Goal: Share content: Share content

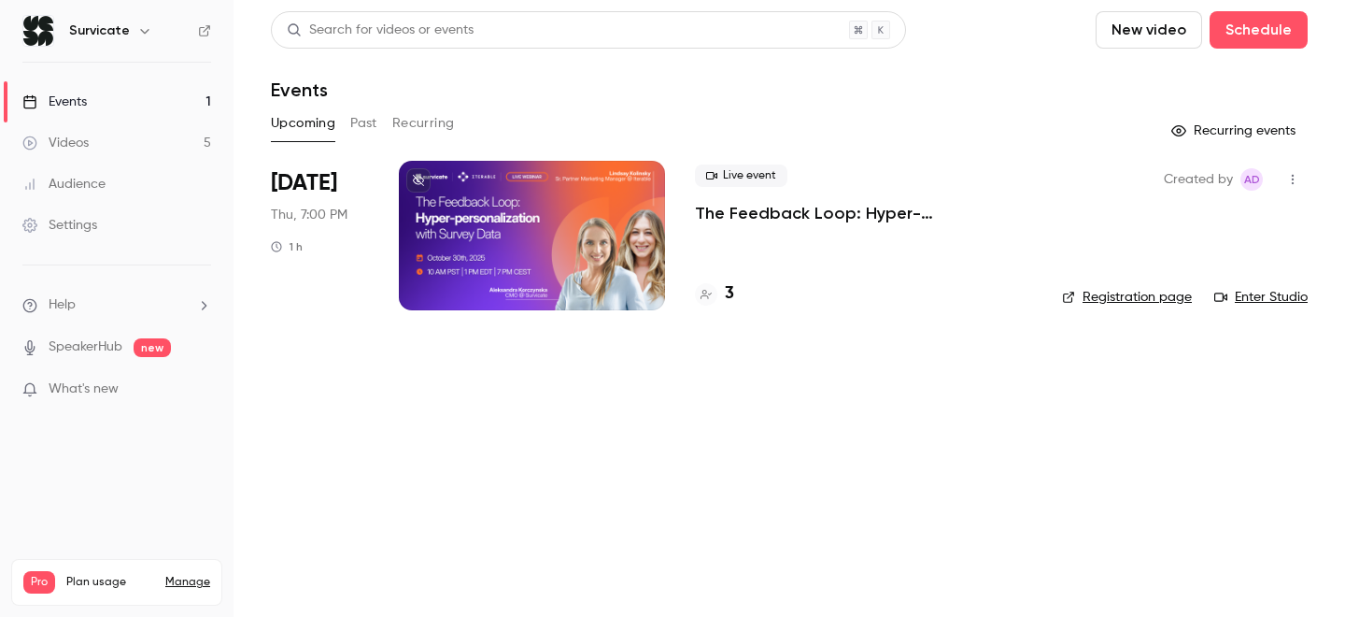
click at [129, 149] on link "Videos 5" at bounding box center [117, 142] width 234 height 41
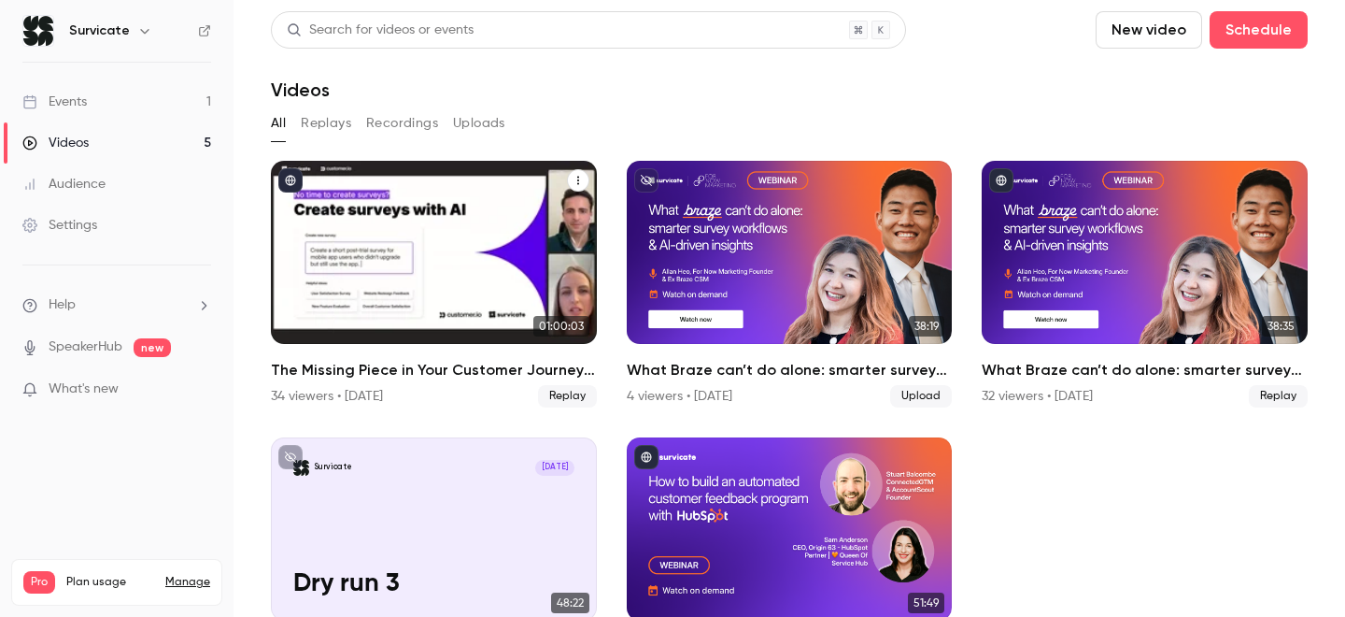
click at [576, 179] on icon "The Missing Piece in Your Customer Journey: Zero-party Survey Data" at bounding box center [578, 180] width 11 height 11
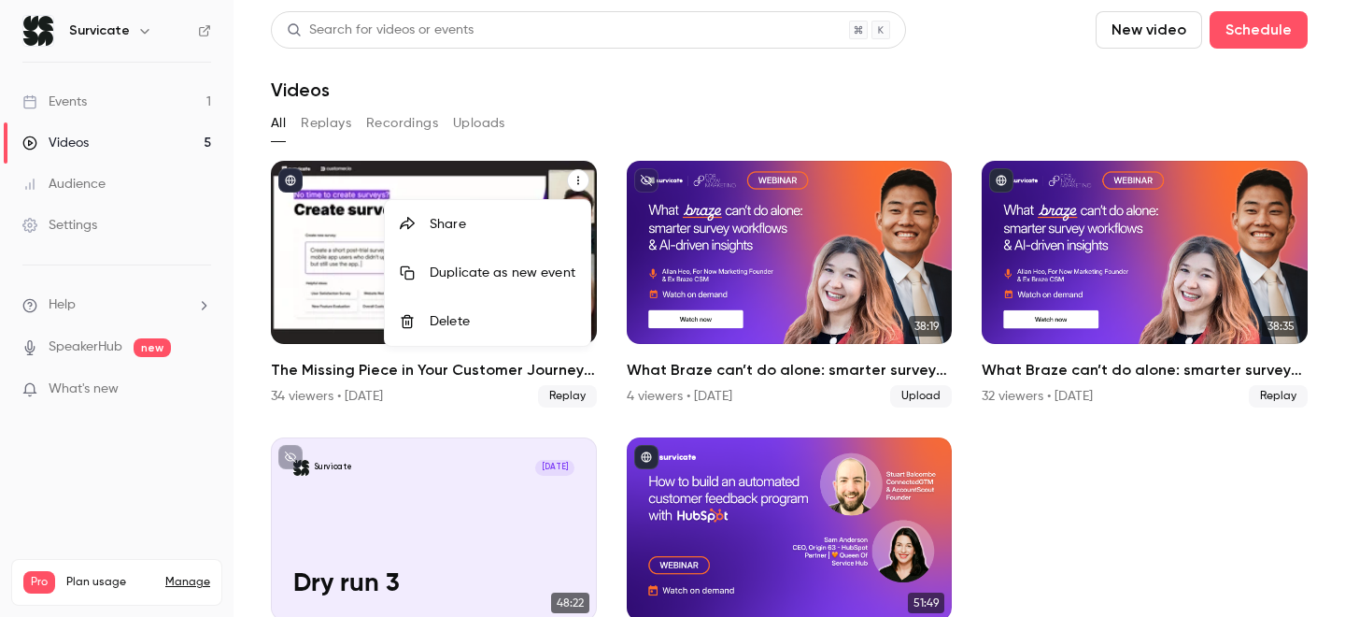
click at [297, 262] on div at bounding box center [672, 308] width 1345 height 617
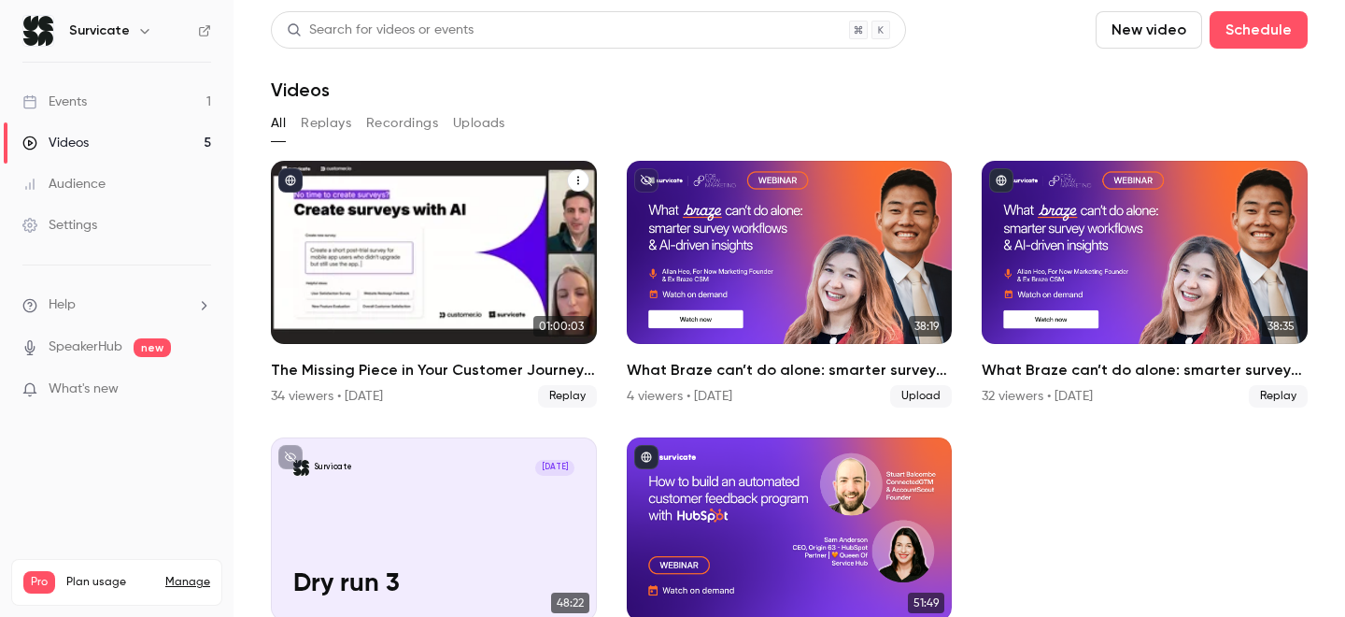
click at [419, 249] on div "The Missing Piece in Your Customer Journey: Zero-party Survey Data" at bounding box center [434, 252] width 326 height 183
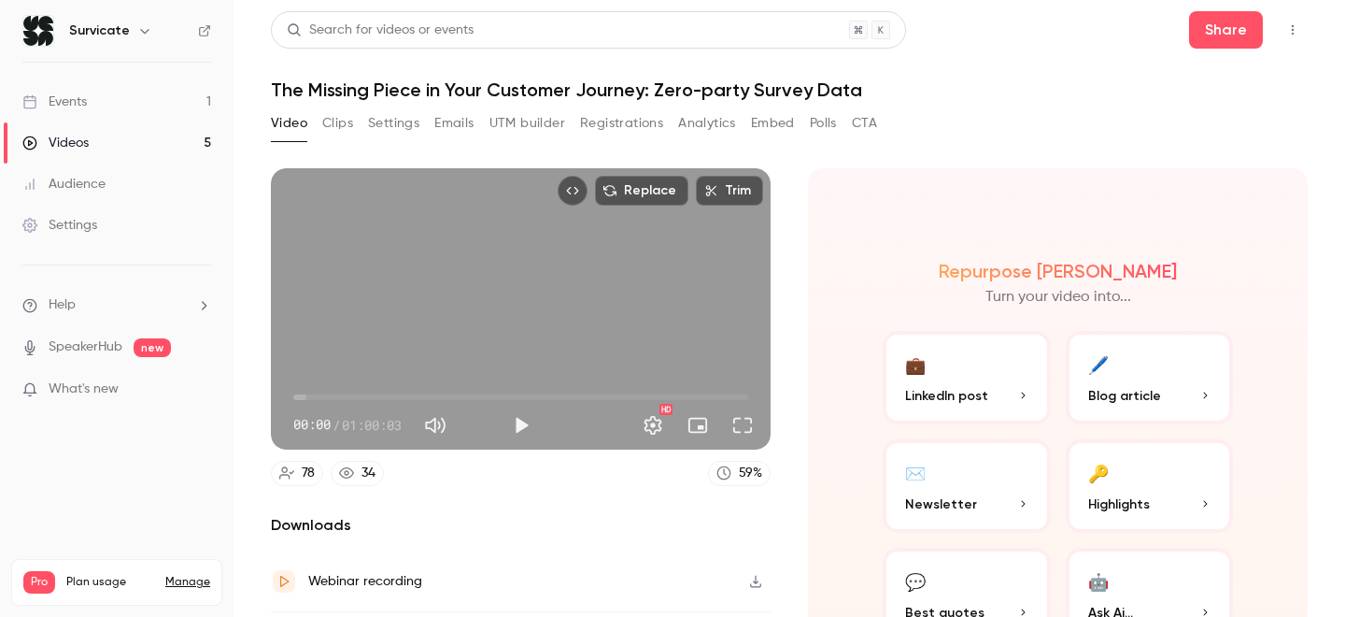
click at [405, 123] on button "Settings" at bounding box center [393, 123] width 51 height 30
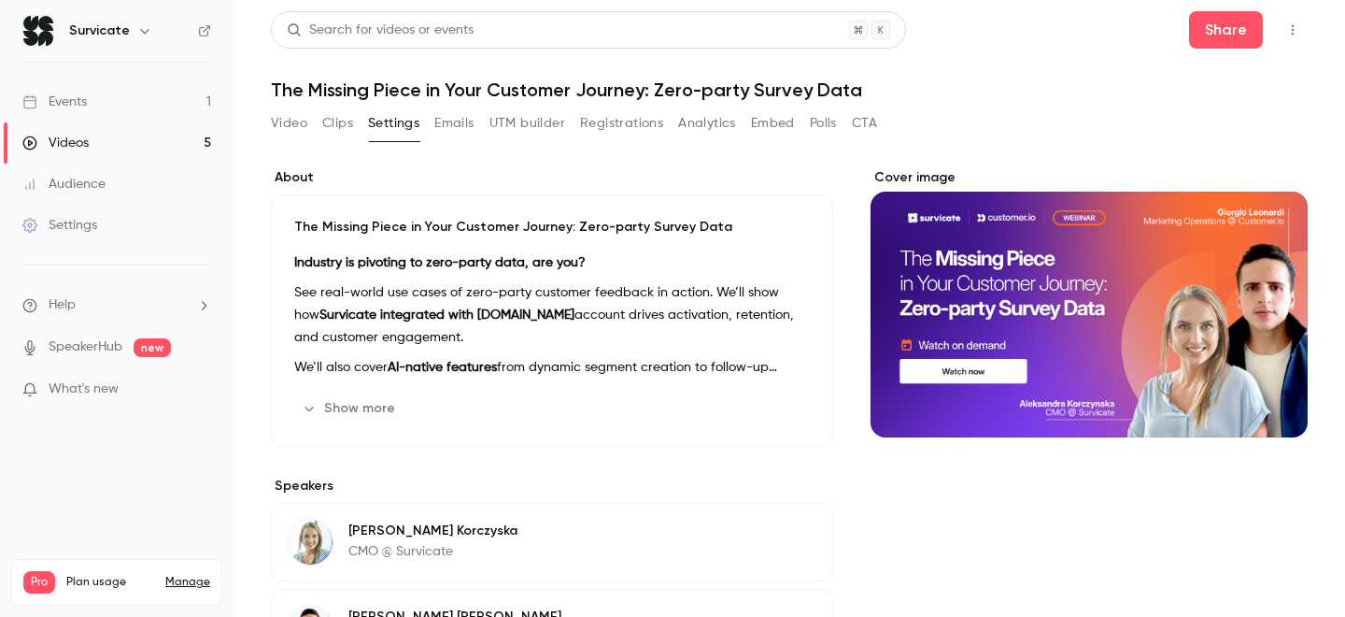
click at [455, 131] on button "Emails" at bounding box center [453, 123] width 39 height 30
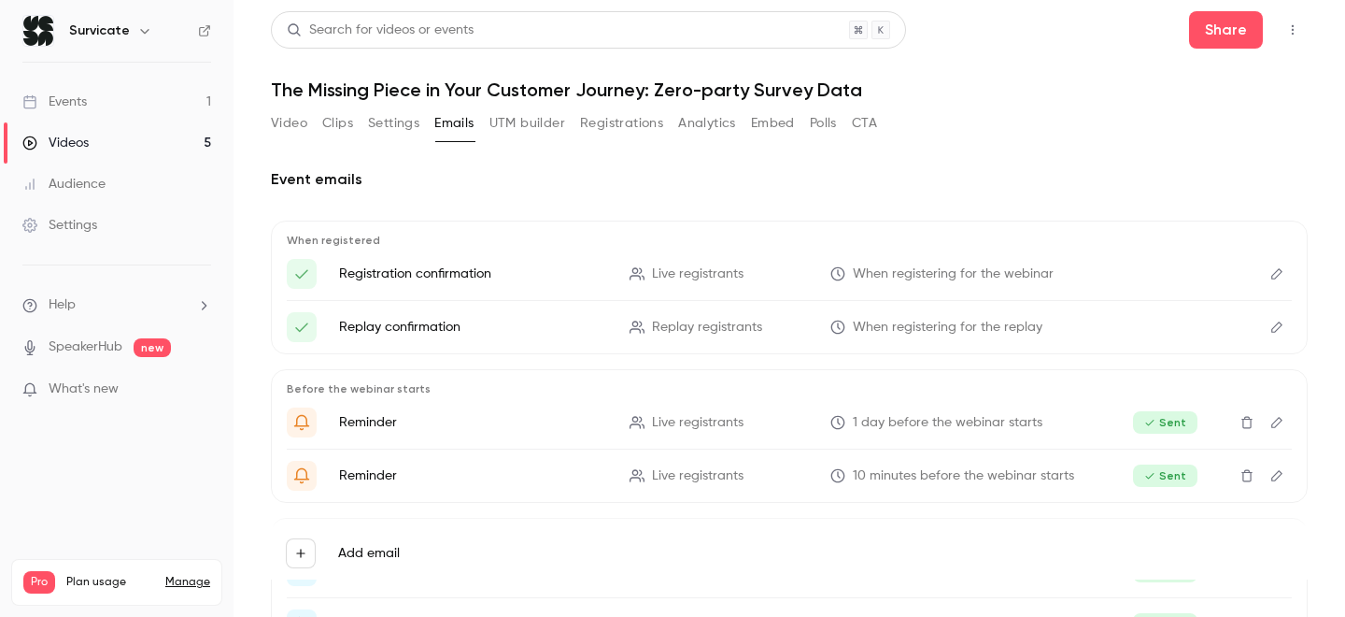
click at [555, 126] on button "UTM builder" at bounding box center [528, 123] width 76 height 30
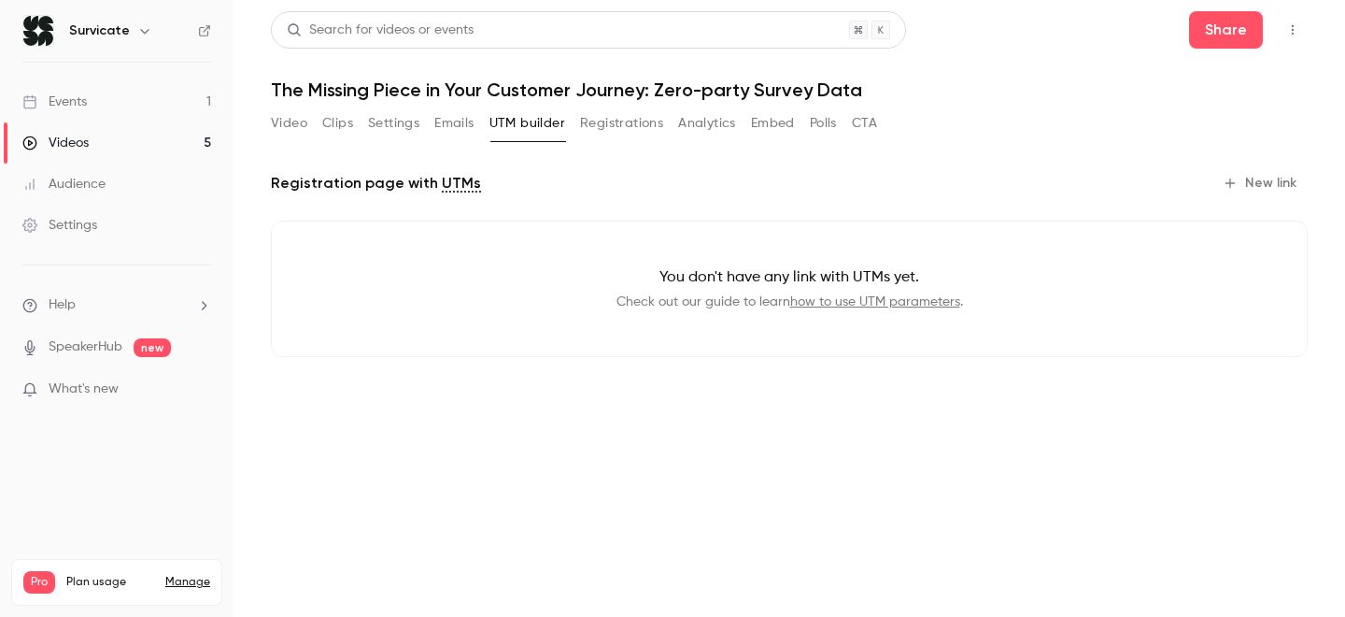
click at [616, 126] on button "Registrations" at bounding box center [621, 123] width 83 height 30
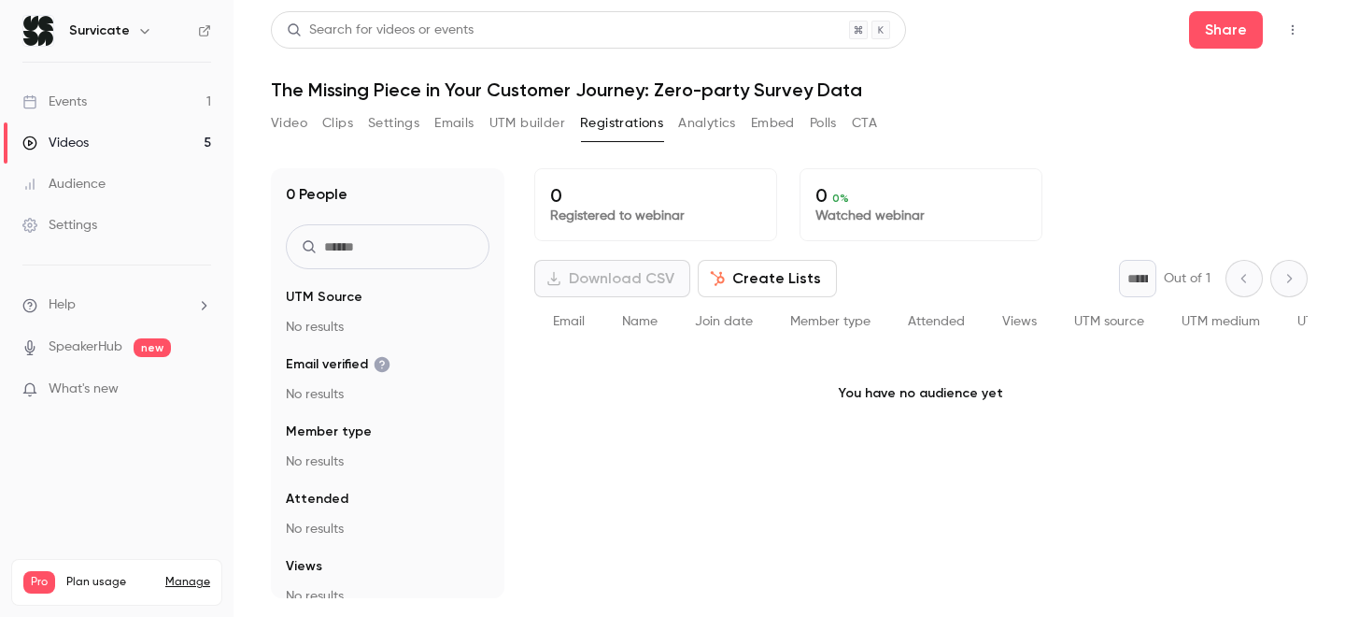
click at [713, 127] on button "Analytics" at bounding box center [707, 123] width 58 height 30
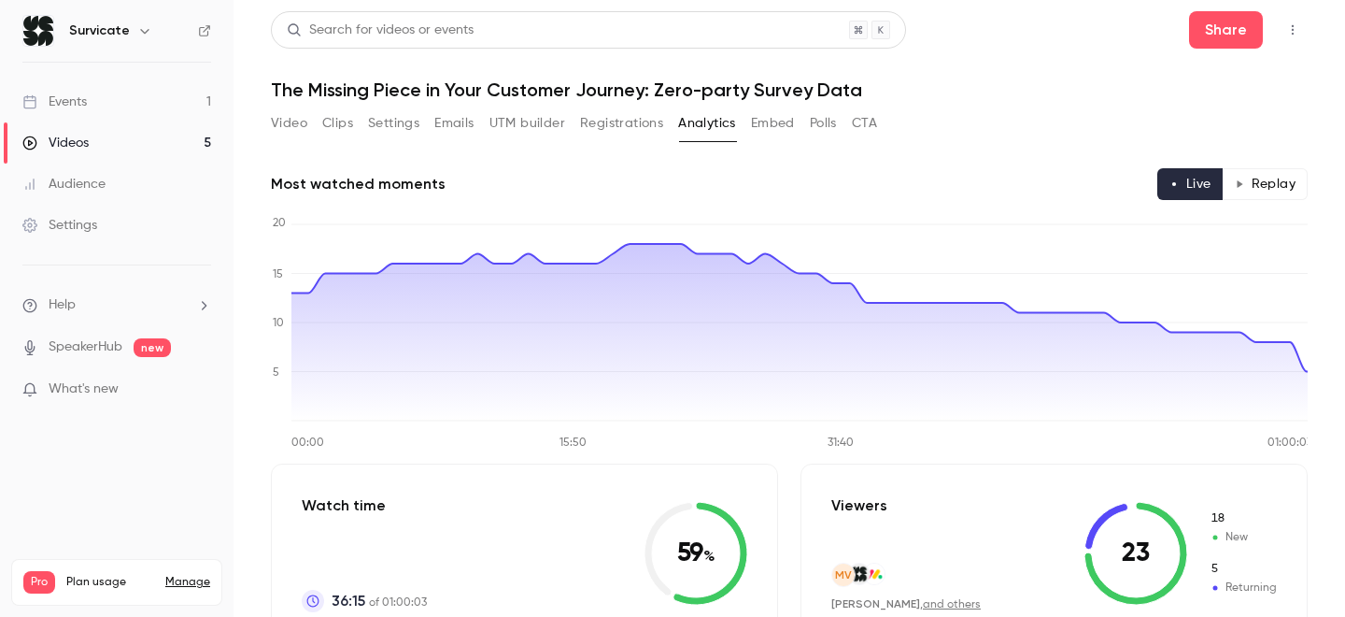
click at [767, 124] on button "Embed" at bounding box center [773, 123] width 44 height 30
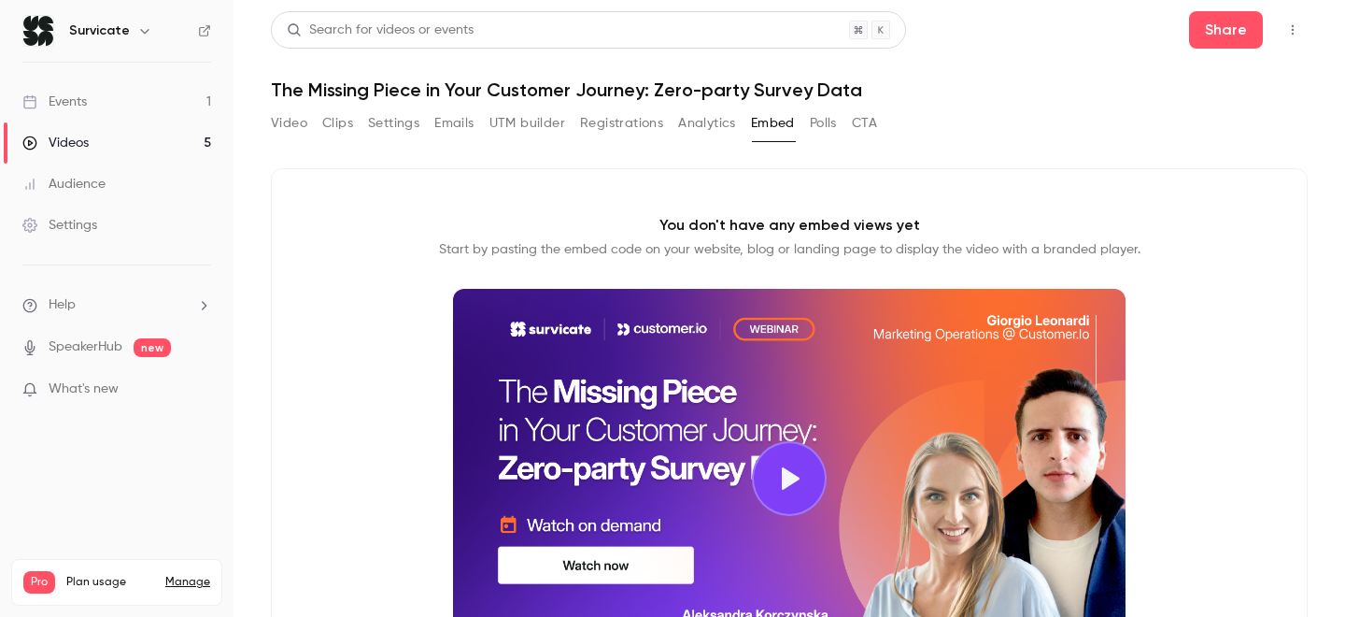
click at [823, 124] on button "Polls" at bounding box center [823, 123] width 27 height 30
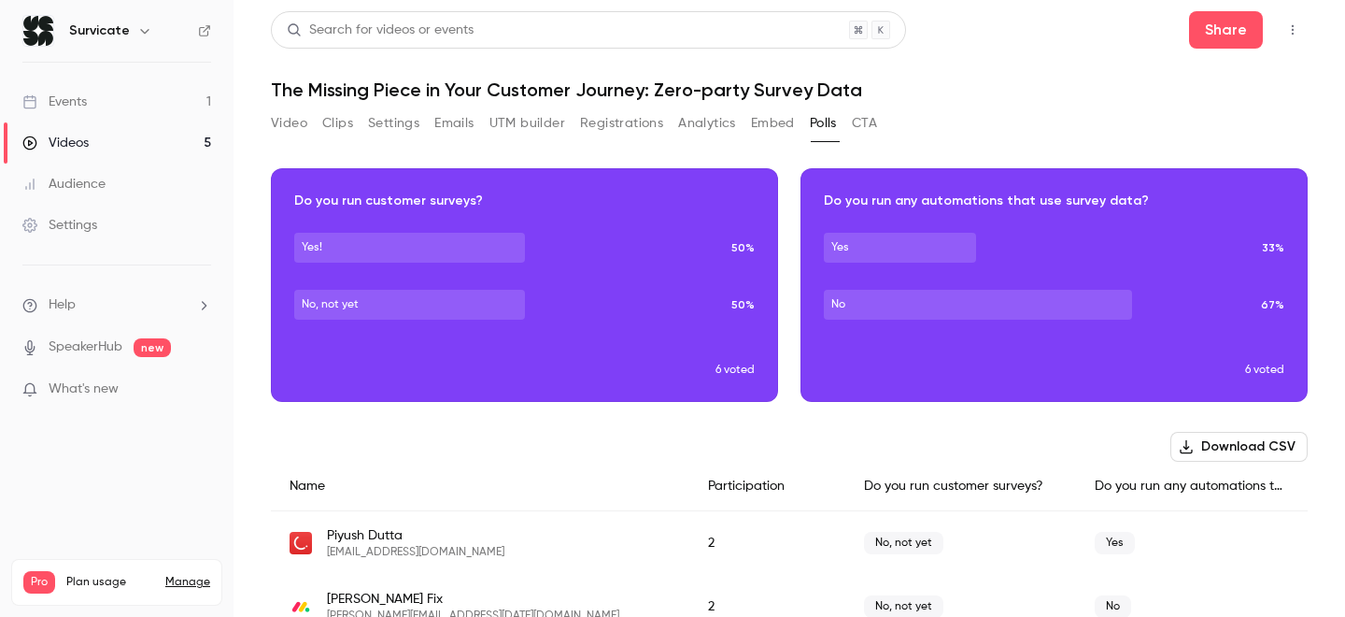
click at [766, 124] on button "Embed" at bounding box center [773, 123] width 44 height 30
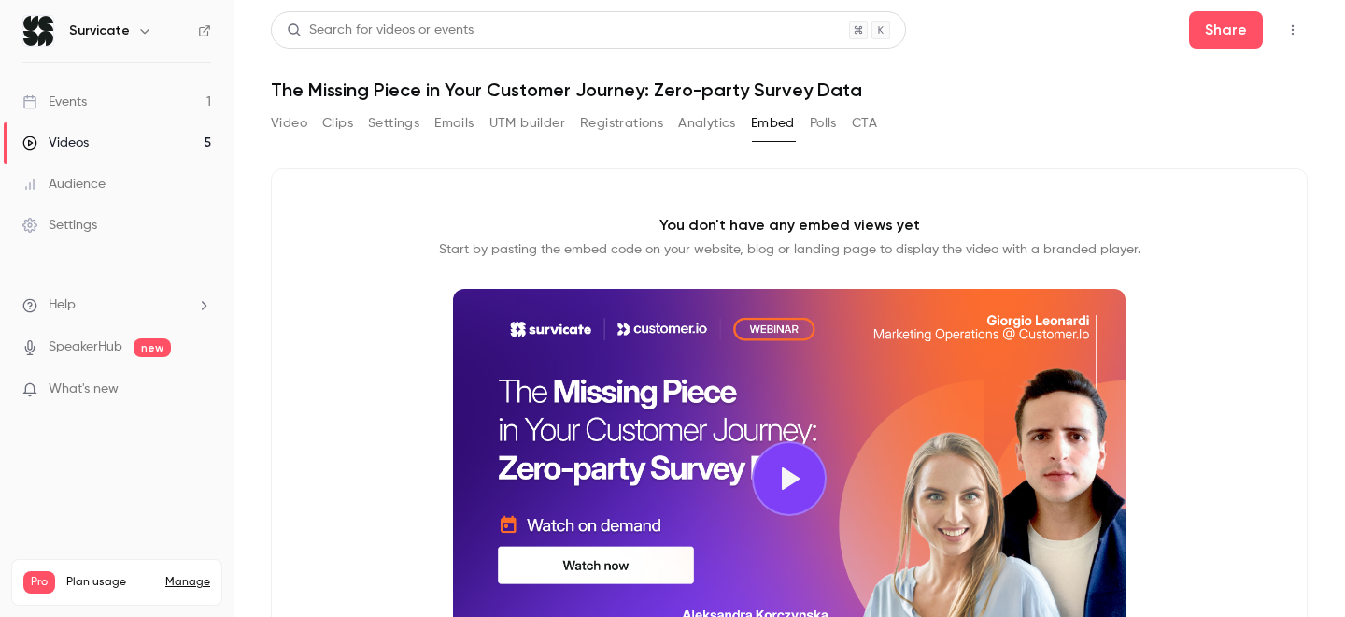
click at [806, 111] on div "Video Clips Settings Emails UTM builder Registrations Analytics Embed Polls CTA" at bounding box center [574, 123] width 606 height 30
click at [827, 126] on button "Polls" at bounding box center [823, 123] width 27 height 30
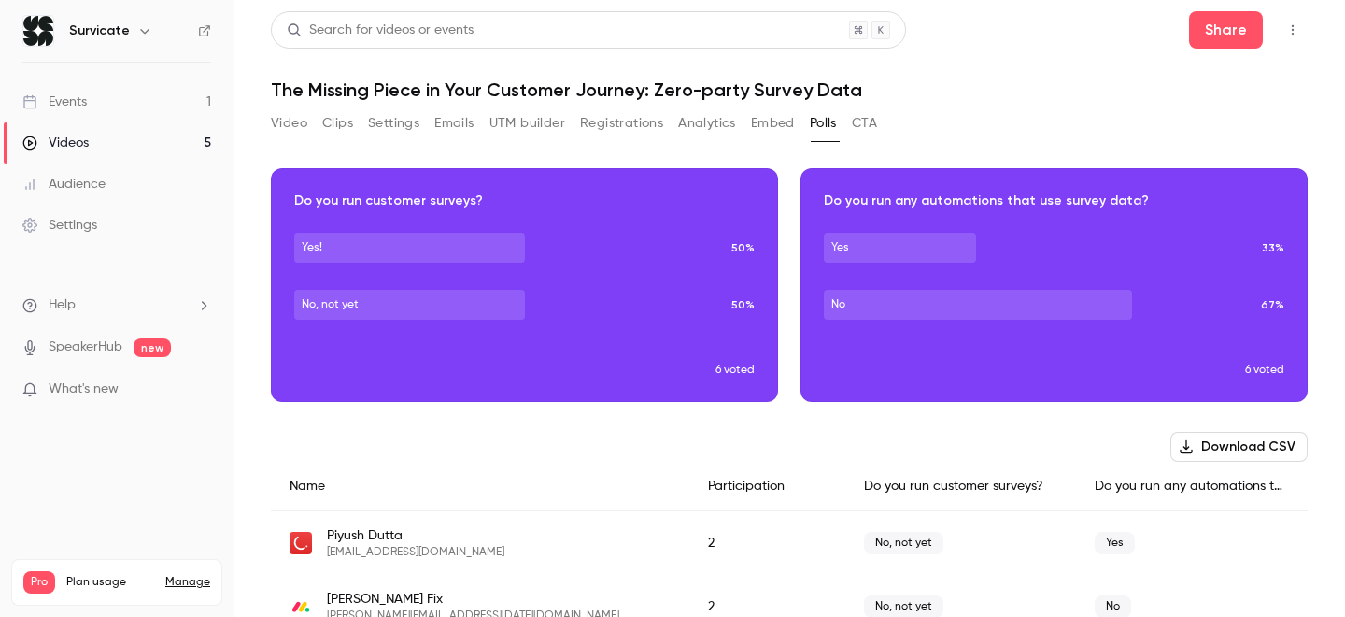
click at [341, 119] on button "Clips" at bounding box center [337, 123] width 31 height 30
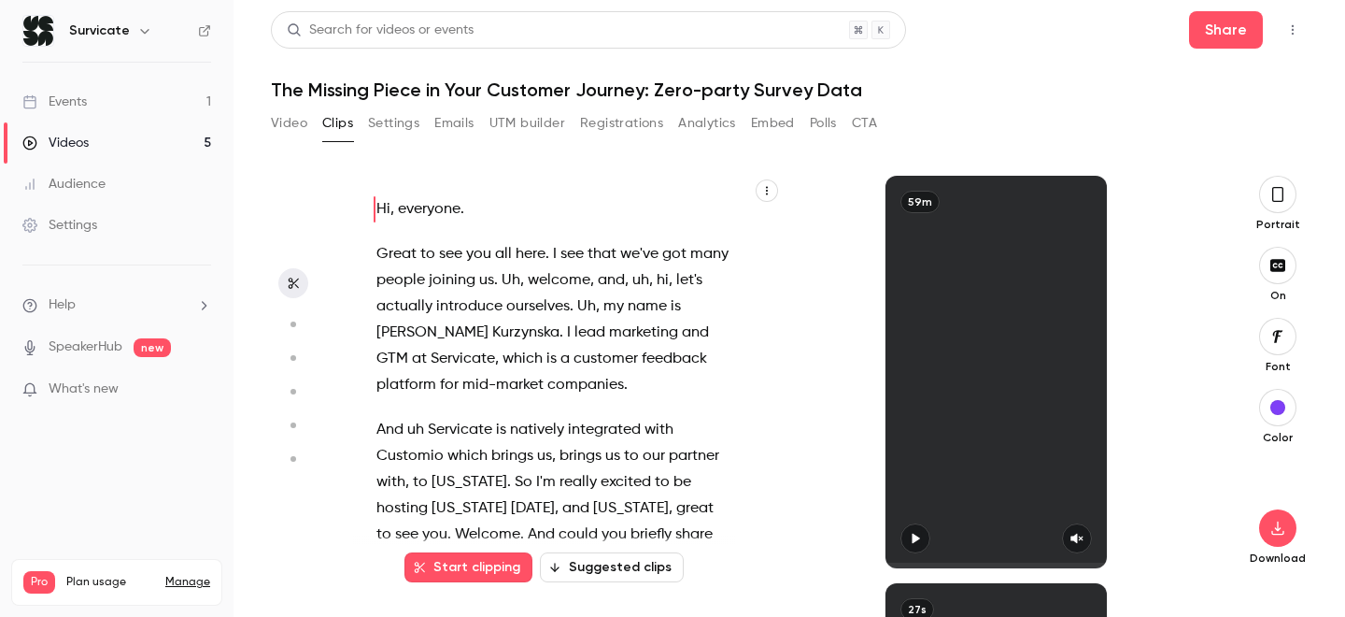
click at [891, 121] on div "Video Clips Settings Emails UTM builder Registrations Analytics Embed Polls CTA" at bounding box center [789, 126] width 1037 height 37
click at [871, 126] on button "CTA" at bounding box center [864, 123] width 25 height 30
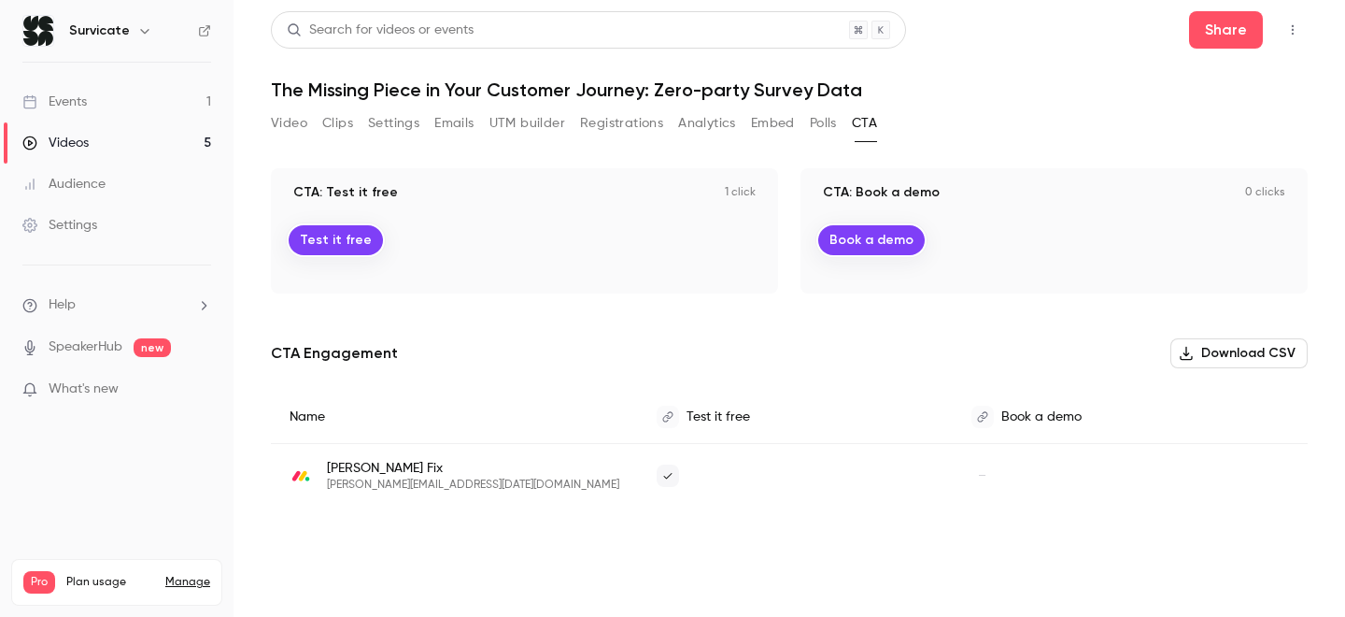
click at [818, 132] on button "Polls" at bounding box center [823, 123] width 27 height 30
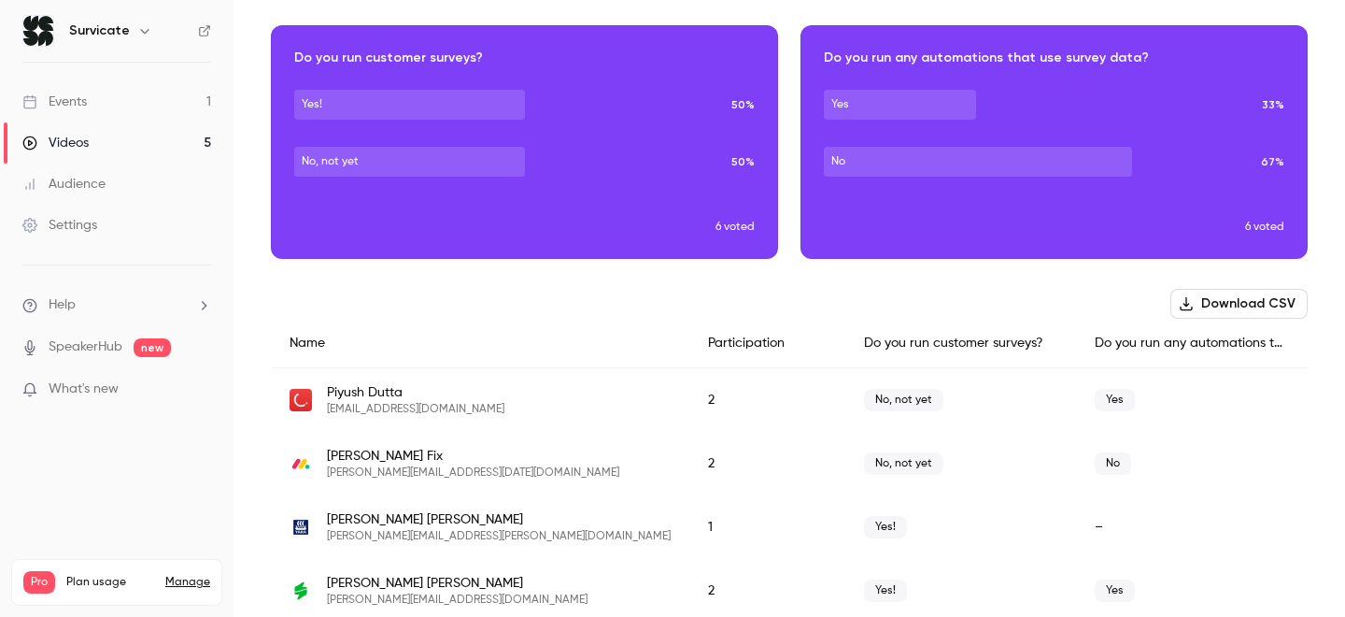
scroll to position [145, 0]
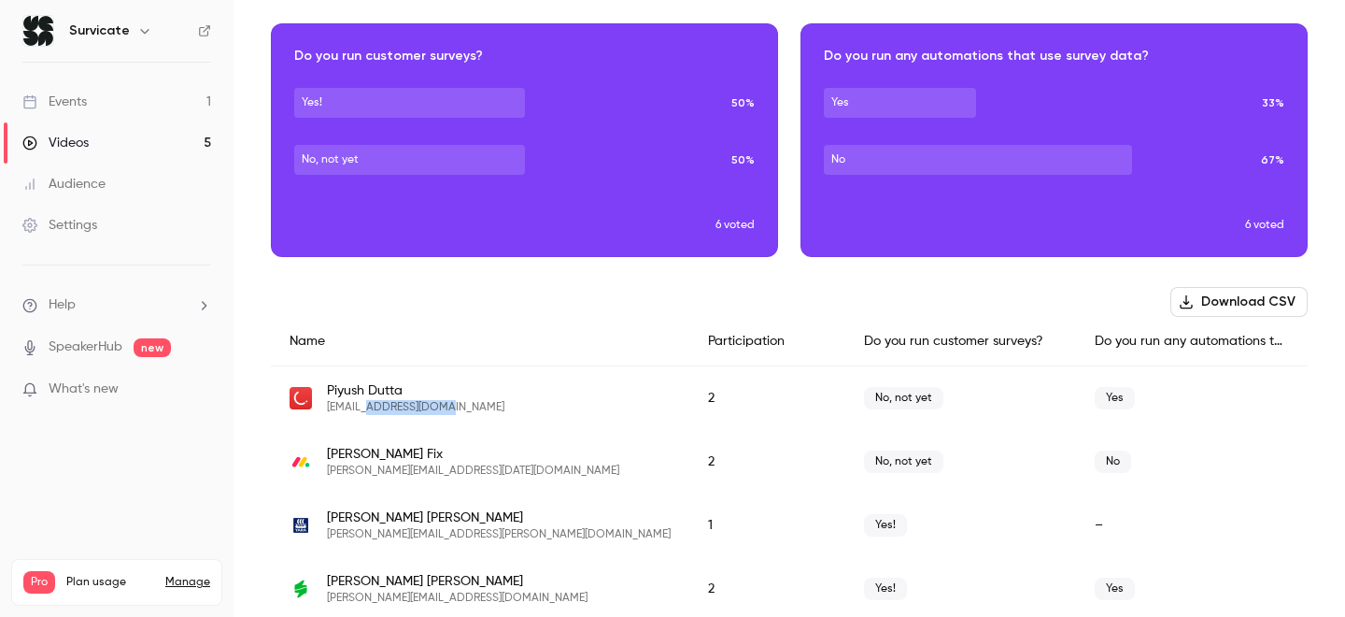
drag, startPoint x: 457, startPoint y: 401, endPoint x: 371, endPoint y: 401, distance: 86.0
click at [371, 401] on div "[PERSON_NAME] [PERSON_NAME][EMAIL_ADDRESS][DOMAIN_NAME]" at bounding box center [480, 398] width 381 height 34
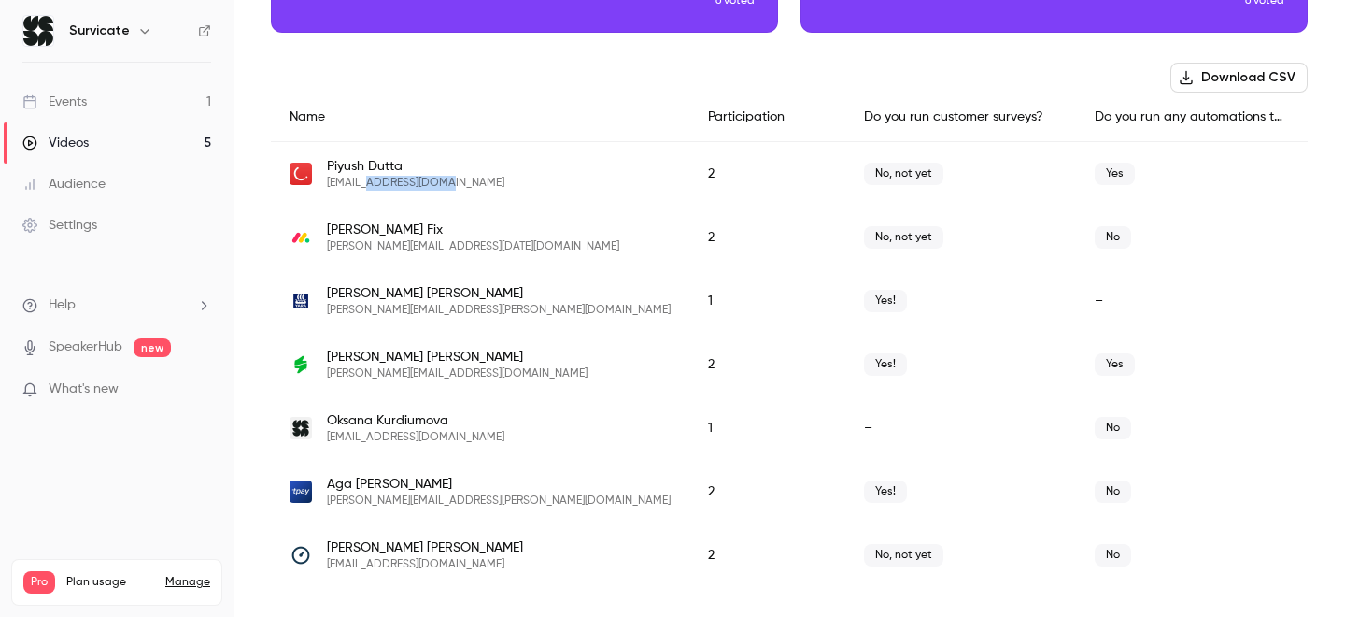
scroll to position [0, 0]
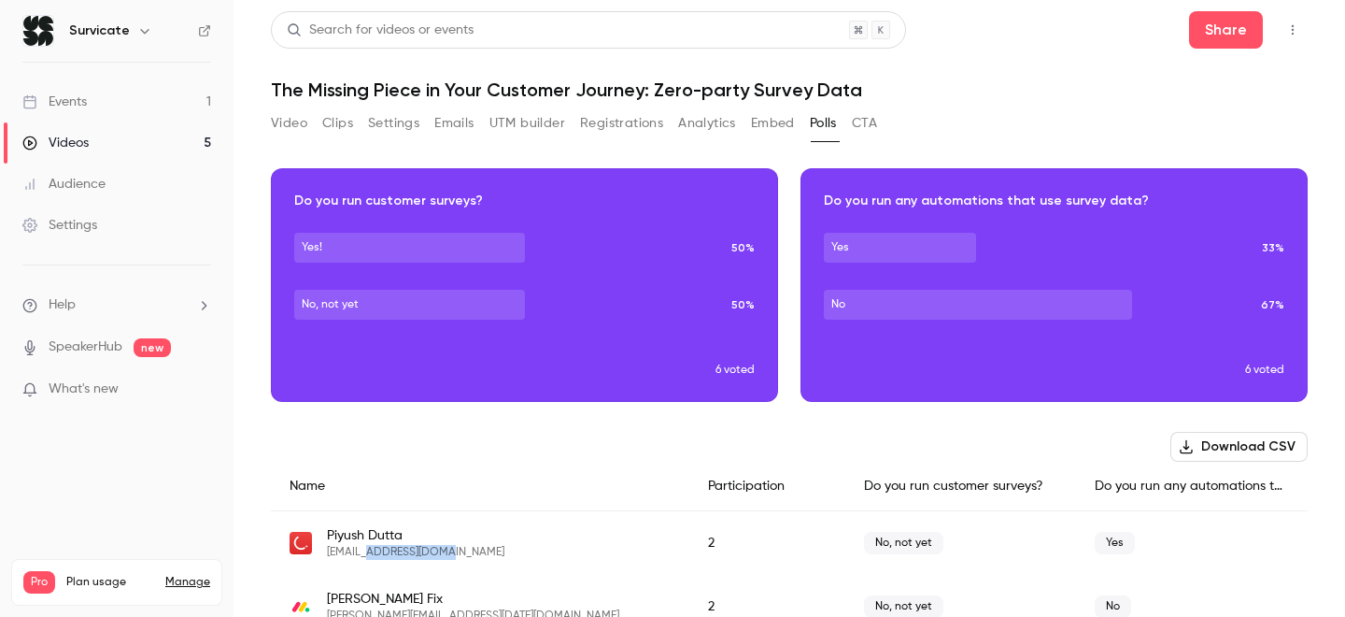
click at [288, 127] on button "Video" at bounding box center [289, 123] width 36 height 30
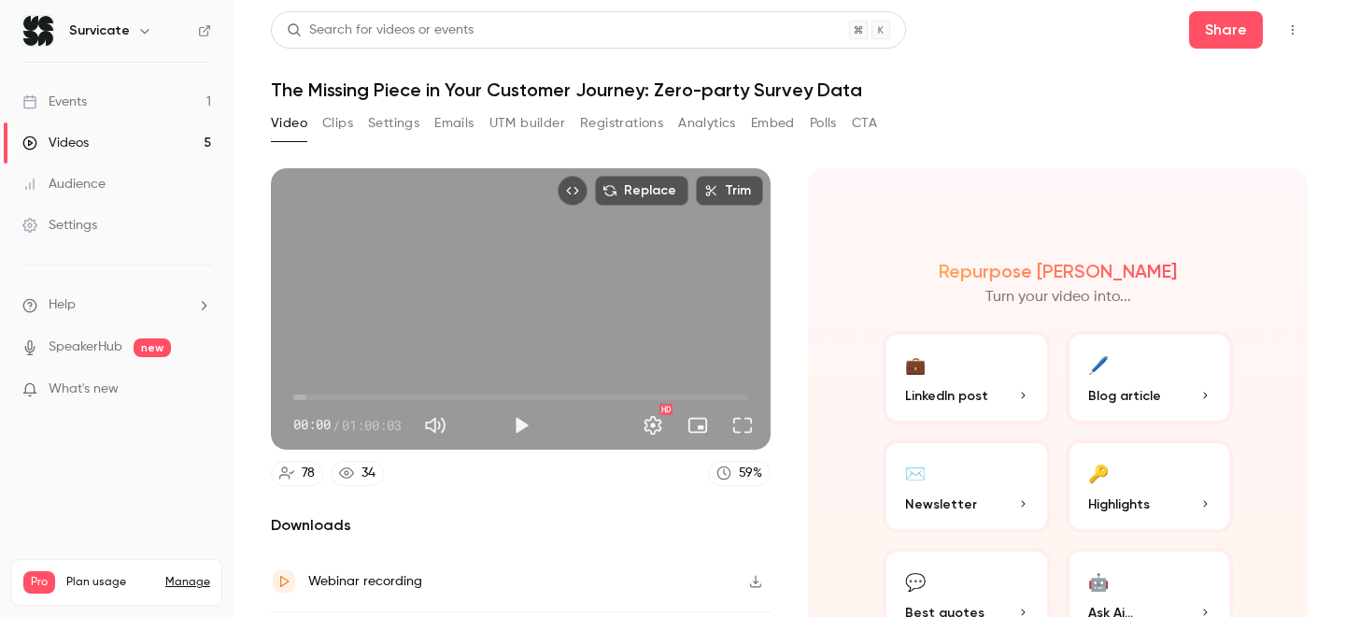
click at [336, 120] on button "Clips" at bounding box center [337, 123] width 31 height 30
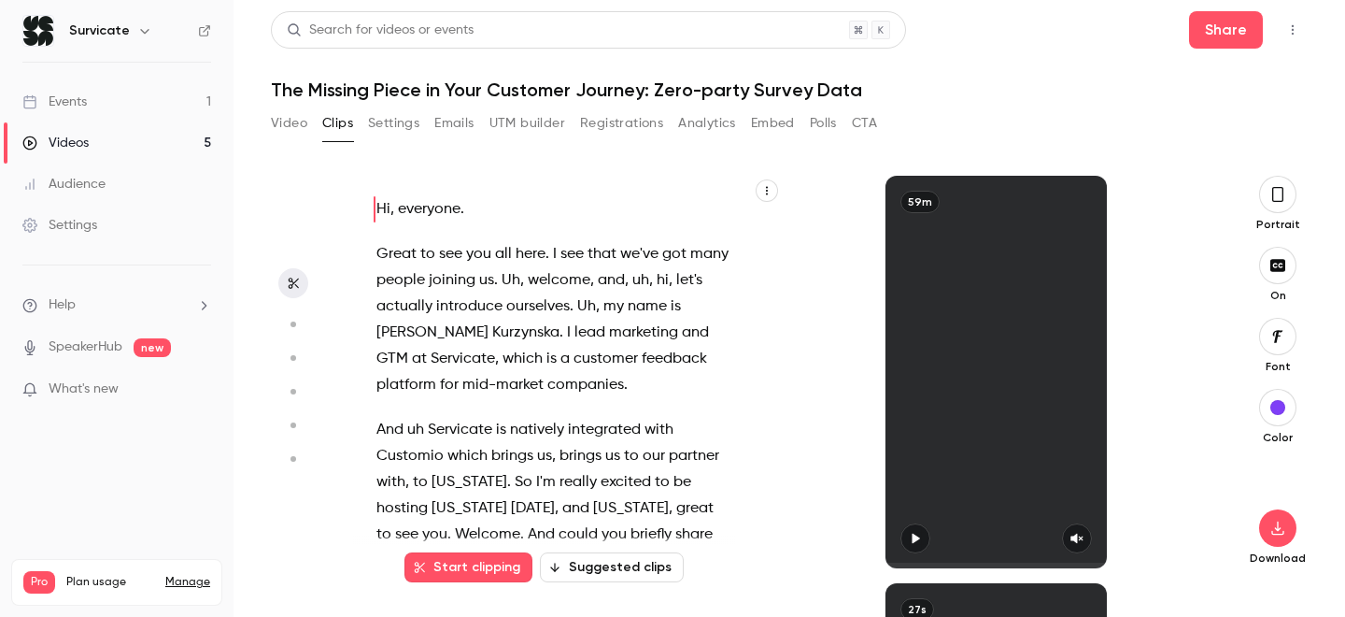
click at [95, 150] on link "Videos 5" at bounding box center [117, 142] width 234 height 41
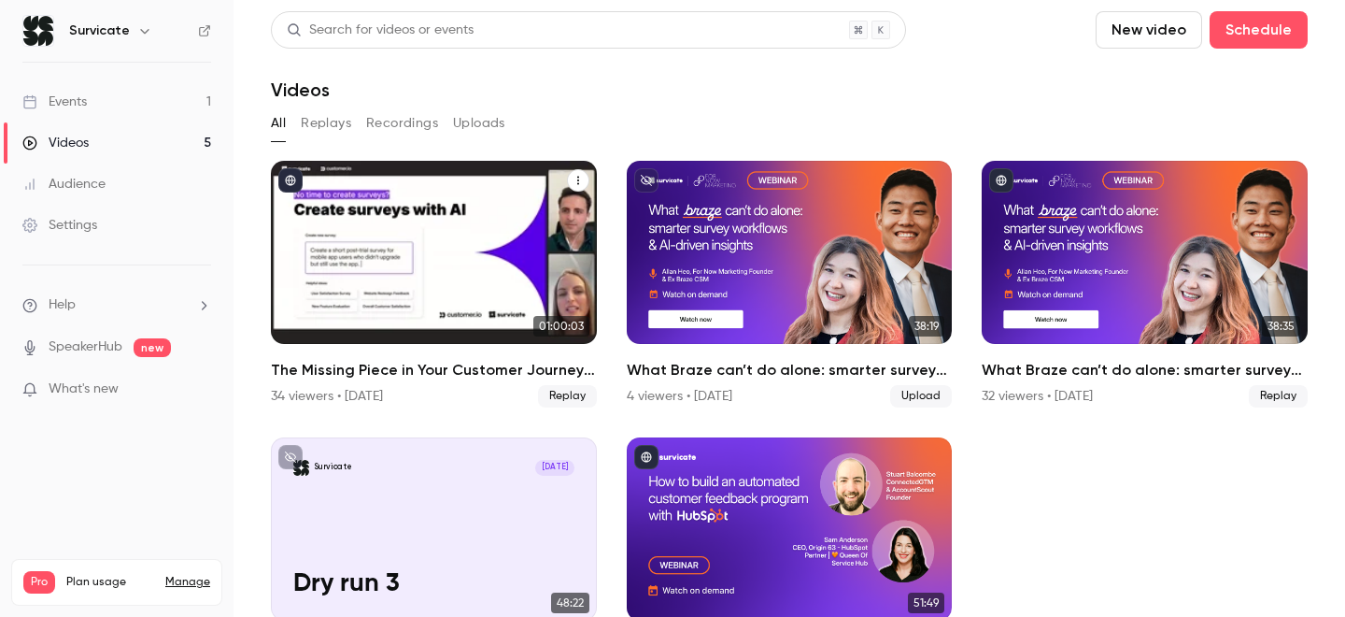
click at [577, 180] on icon "The Missing Piece in Your Customer Journey: Zero-party Survey Data" at bounding box center [578, 181] width 2 height 8
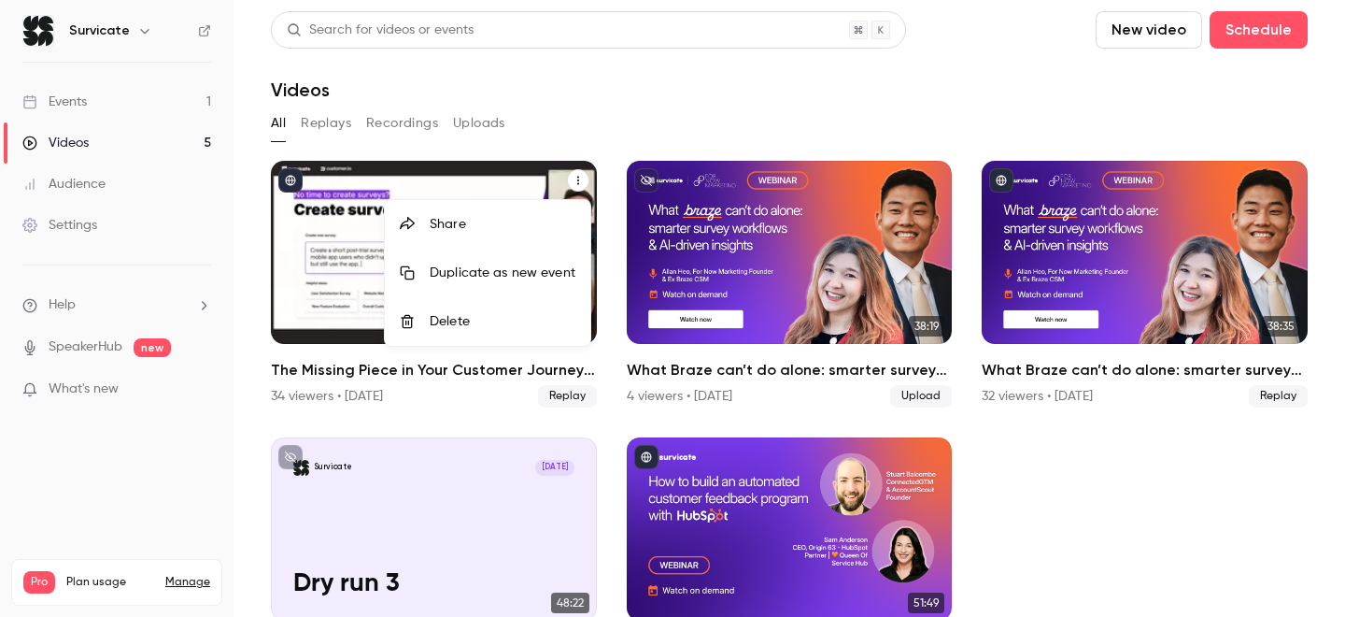
click at [511, 182] on div at bounding box center [672, 308] width 1345 height 617
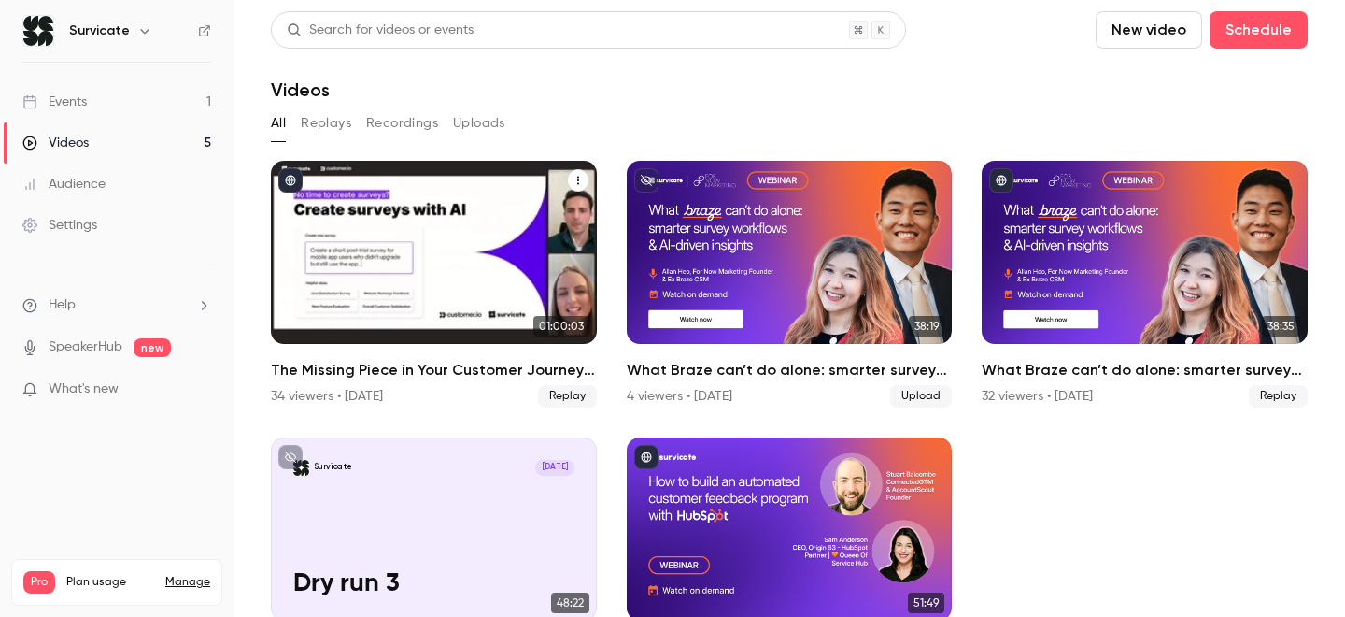
click at [463, 202] on div "The Missing Piece in Your Customer Journey: Zero-party Survey Data" at bounding box center [434, 252] width 326 height 183
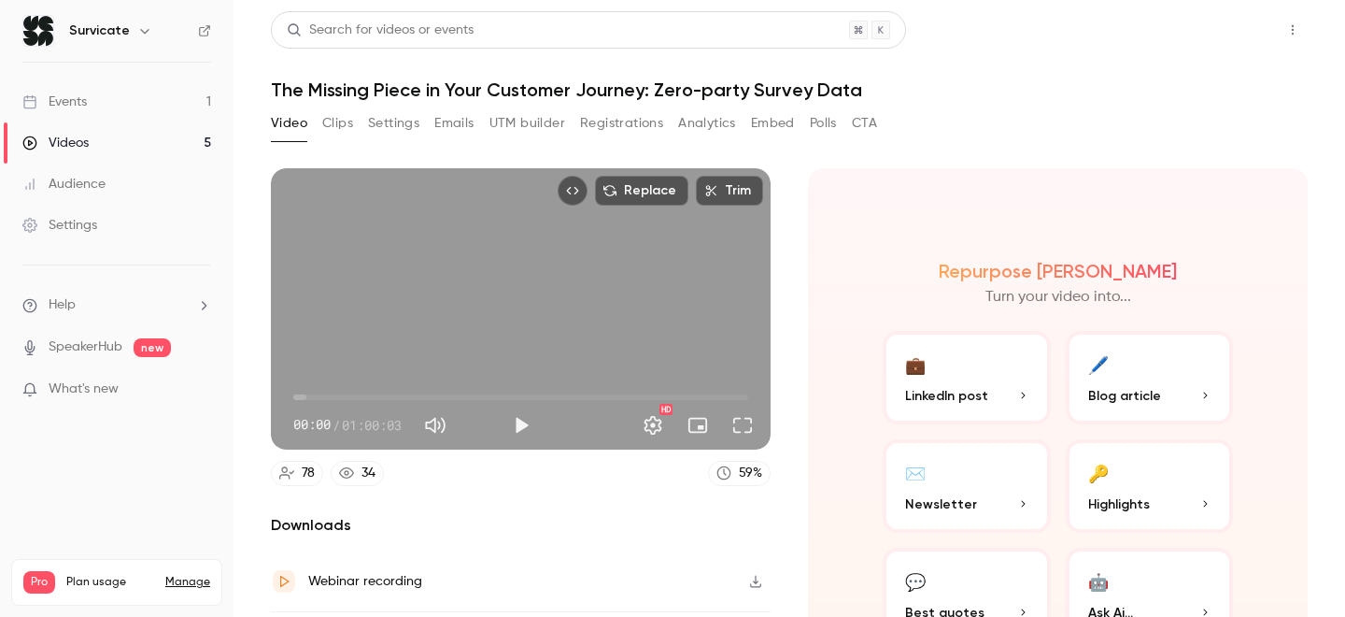
click at [1226, 15] on button "Share" at bounding box center [1226, 29] width 74 height 37
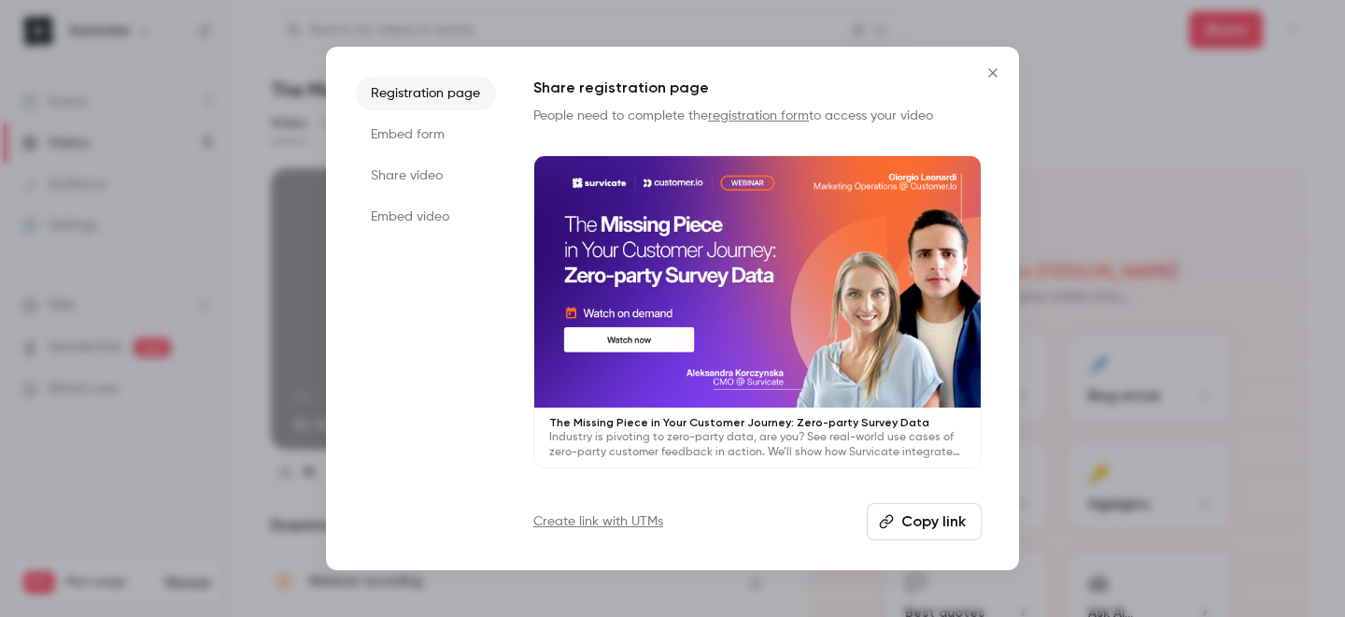
click at [386, 178] on li "Share video" at bounding box center [426, 176] width 140 height 34
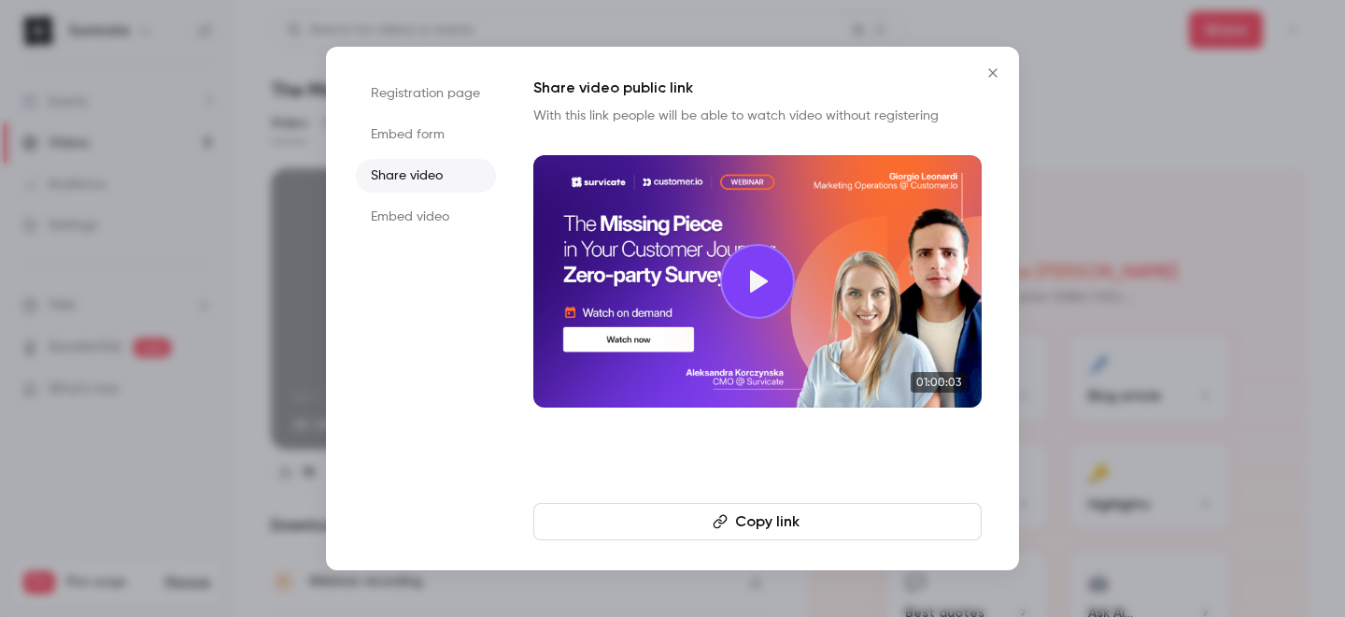
click at [769, 539] on button "Copy link" at bounding box center [758, 521] width 448 height 37
click at [393, 215] on li "Embed video" at bounding box center [426, 217] width 140 height 34
click at [804, 526] on button "Copy embed code" at bounding box center [758, 521] width 448 height 37
click at [1132, 351] on div at bounding box center [672, 308] width 1345 height 617
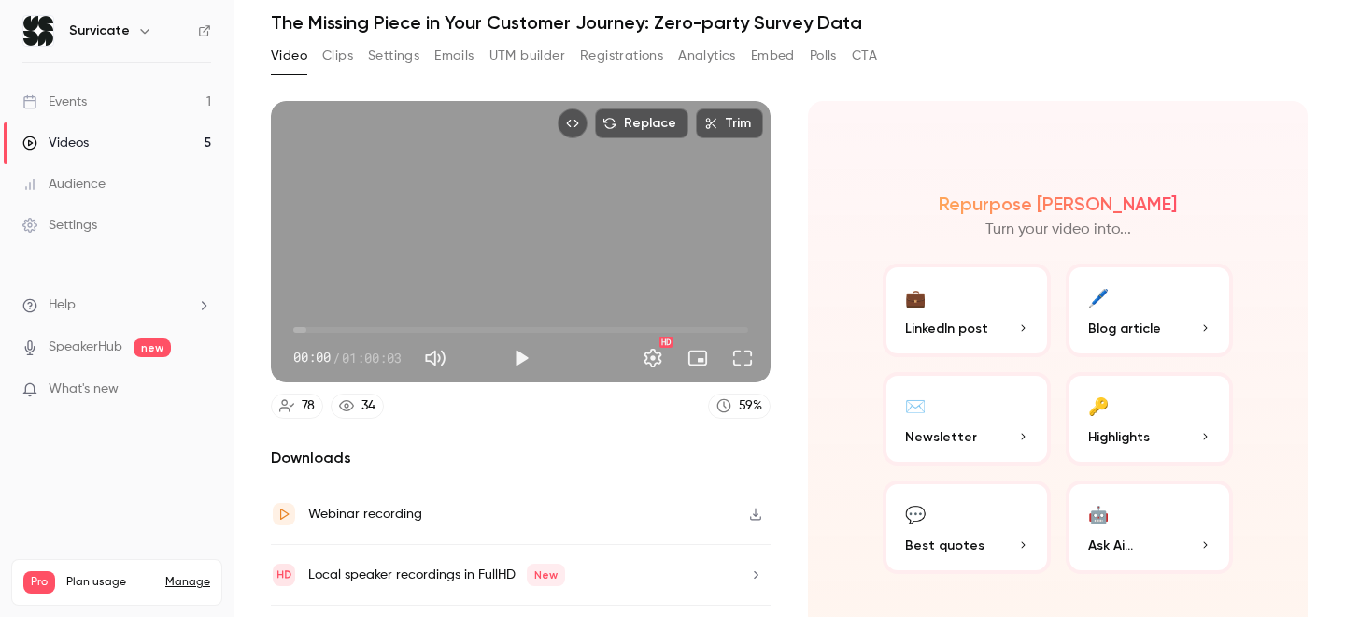
scroll to position [76, 0]
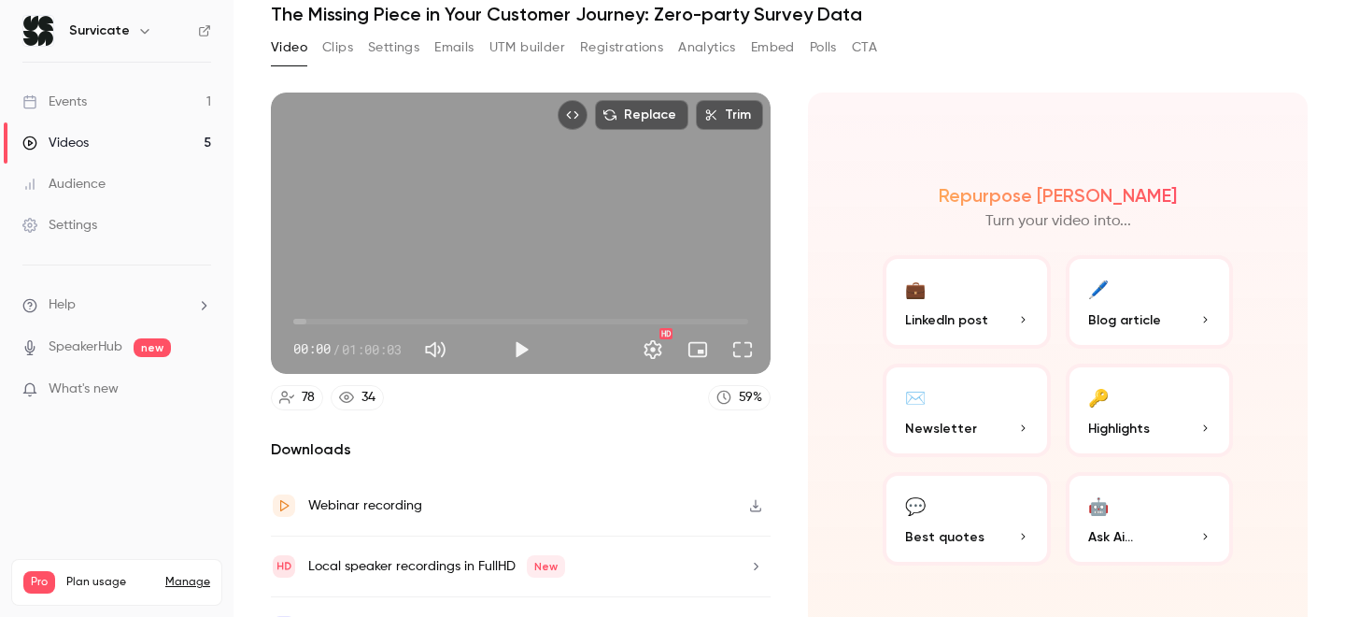
click at [889, 49] on div "Video Clips Settings Emails UTM builder Registrations Analytics Embed Polls CTA" at bounding box center [789, 51] width 1037 height 37
click at [107, 182] on link "Audience" at bounding box center [117, 184] width 234 height 41
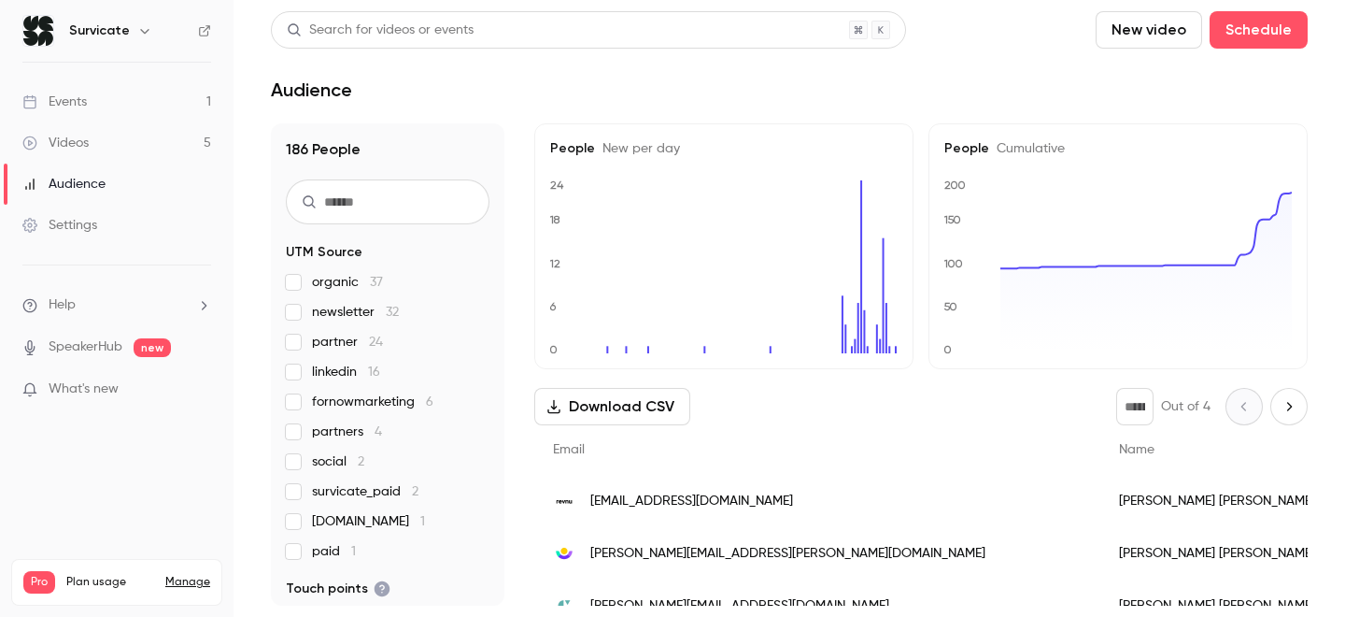
click at [148, 149] on link "Videos 5" at bounding box center [117, 142] width 234 height 41
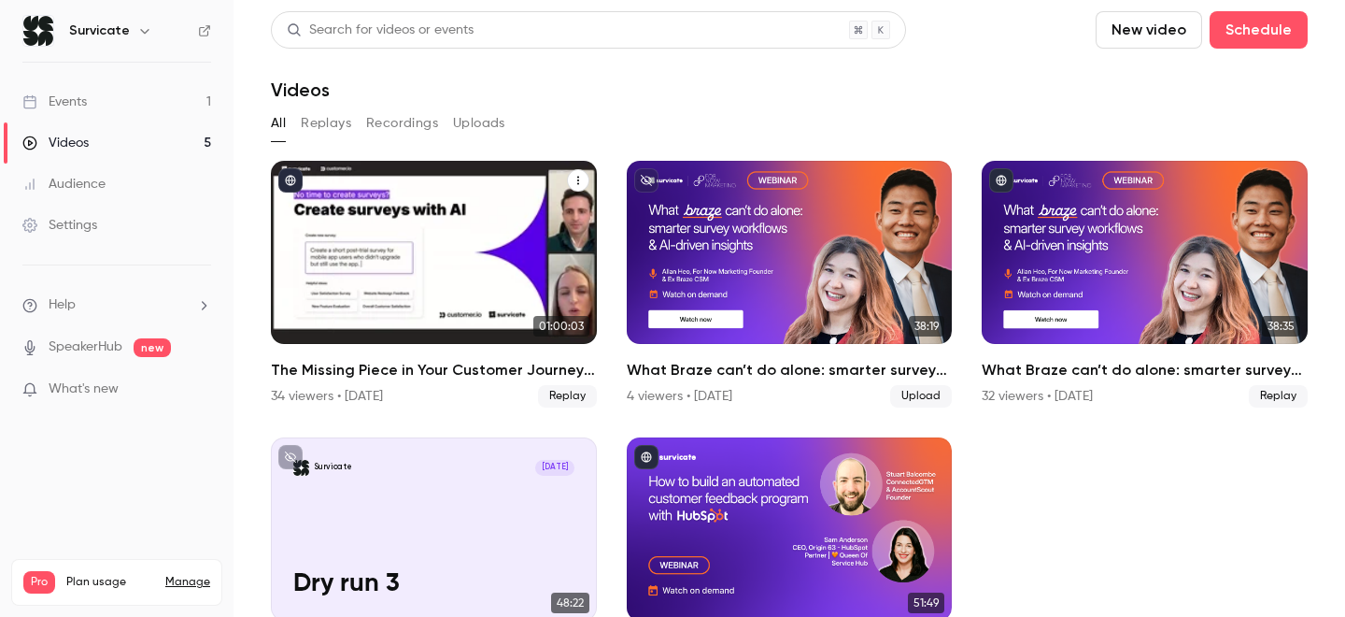
click at [567, 192] on div "The Missing Piece in Your Customer Journey: Zero-party Survey Data" at bounding box center [434, 252] width 326 height 183
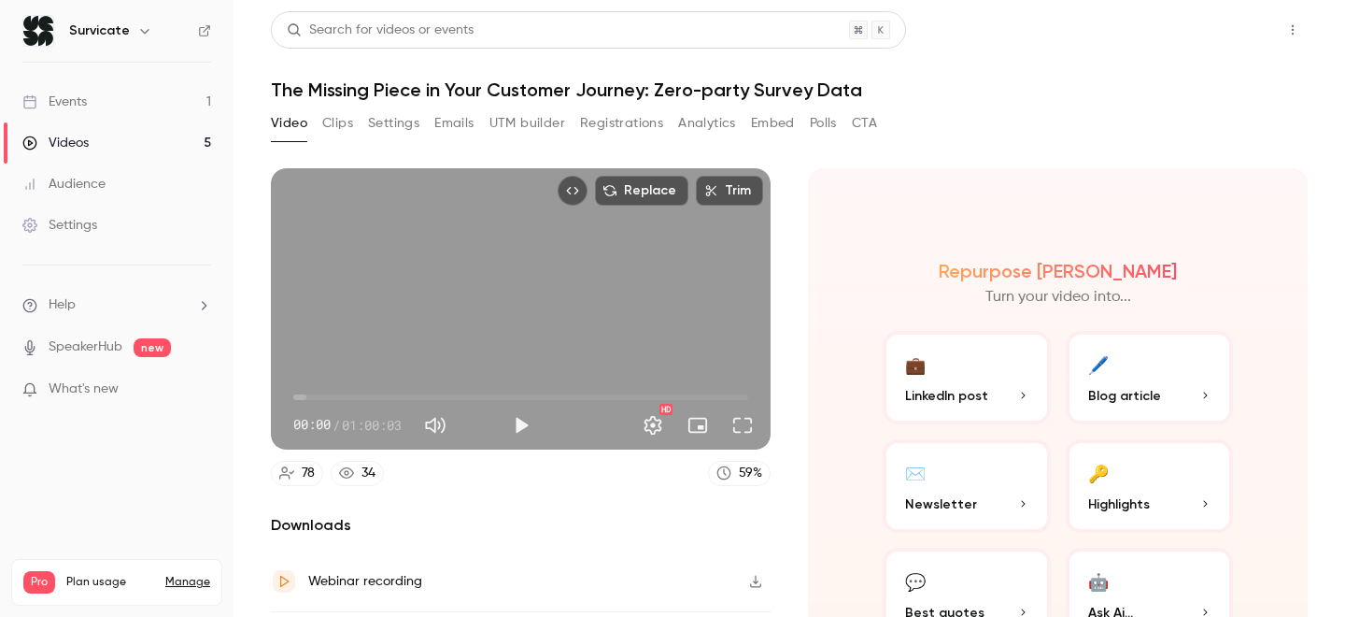
click at [1241, 30] on button "Share" at bounding box center [1226, 29] width 74 height 37
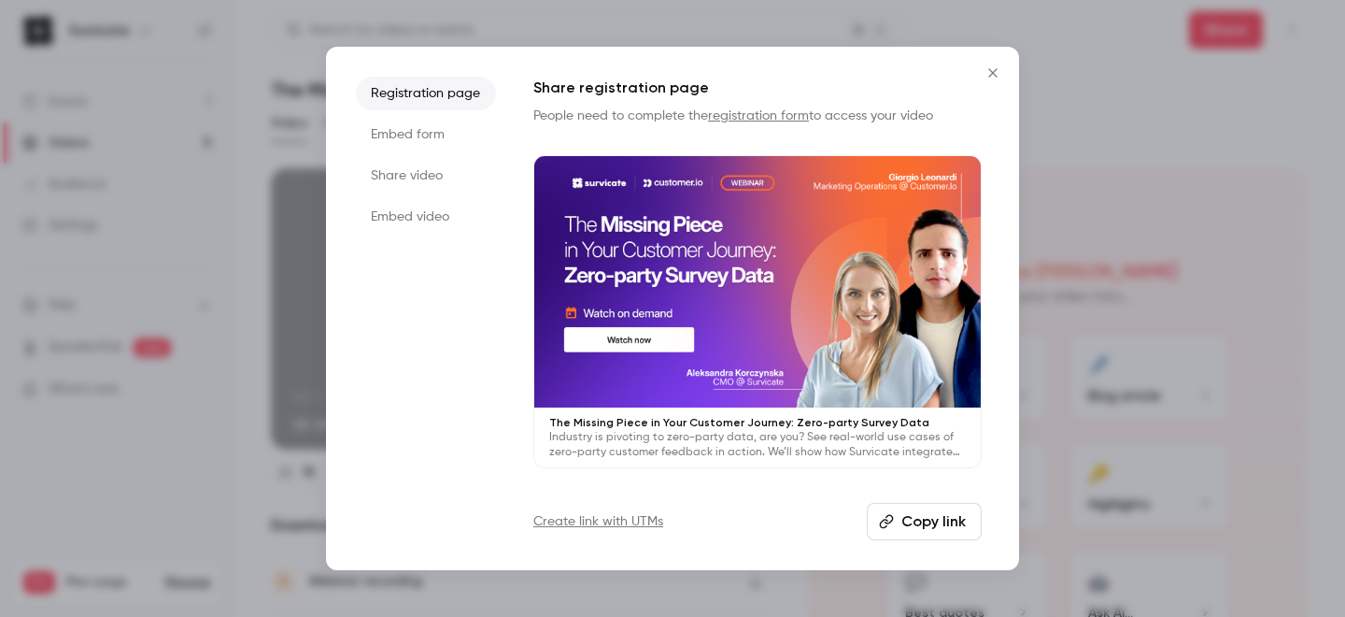
click at [894, 526] on icon "button" at bounding box center [886, 521] width 15 height 15
click at [437, 182] on li "Share video" at bounding box center [426, 176] width 140 height 34
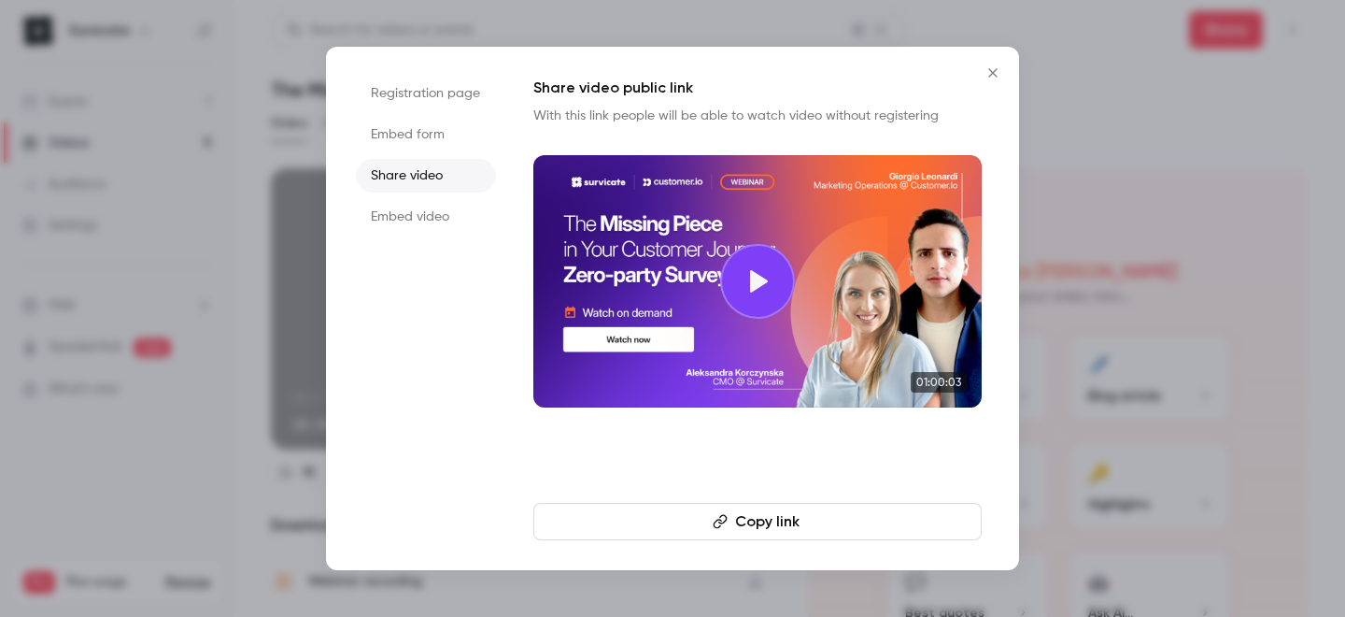
click at [781, 512] on button "Copy link" at bounding box center [758, 521] width 448 height 37
click at [747, 44] on div at bounding box center [672, 308] width 1345 height 617
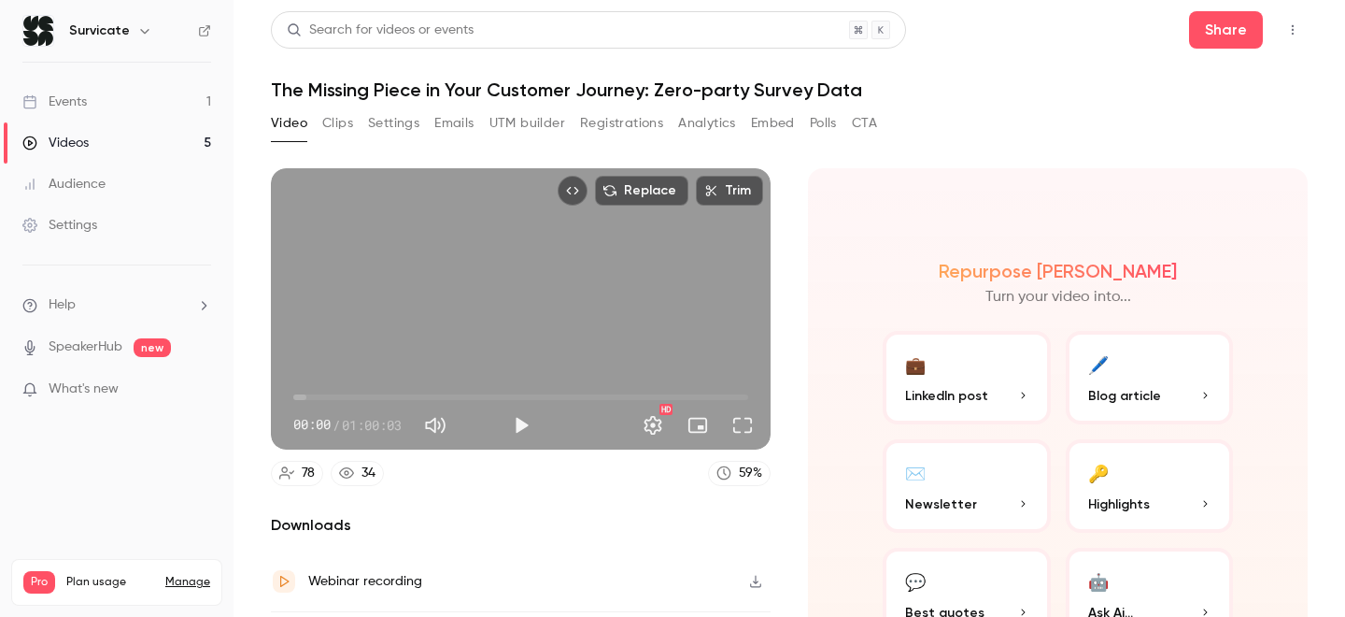
click at [82, 147] on div "Videos" at bounding box center [55, 143] width 66 height 19
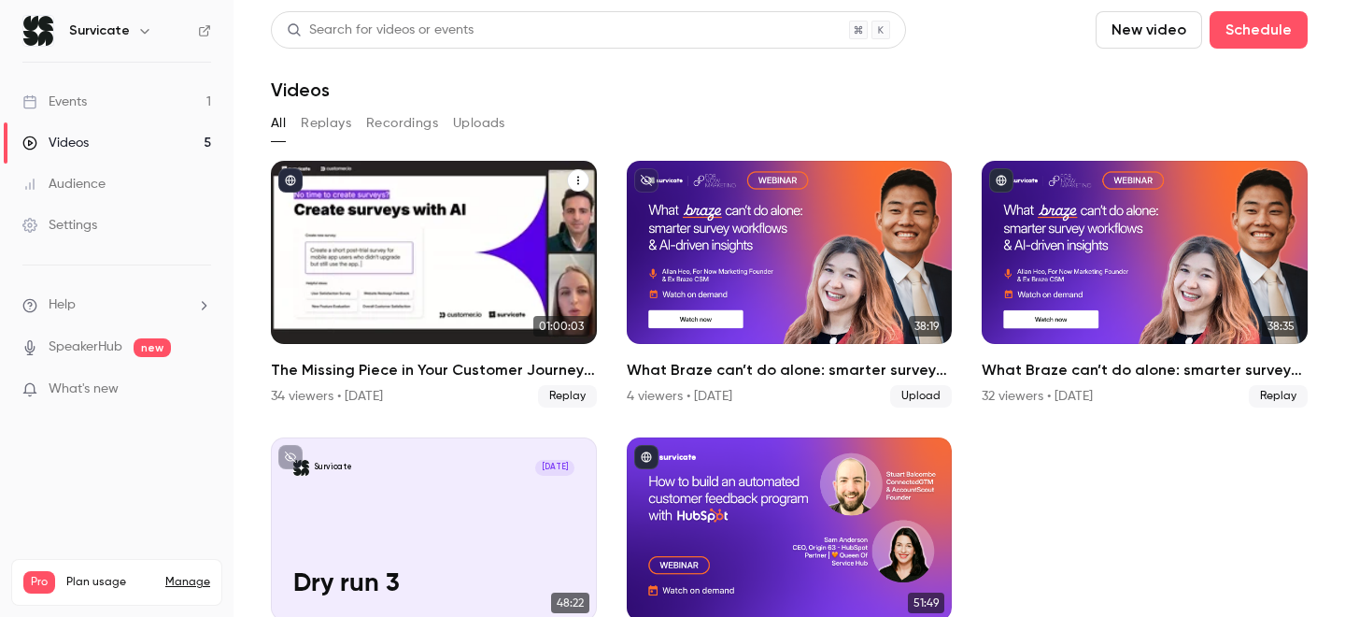
click at [579, 178] on icon "The Missing Piece in Your Customer Journey: Zero-party Survey Data" at bounding box center [578, 180] width 11 height 11
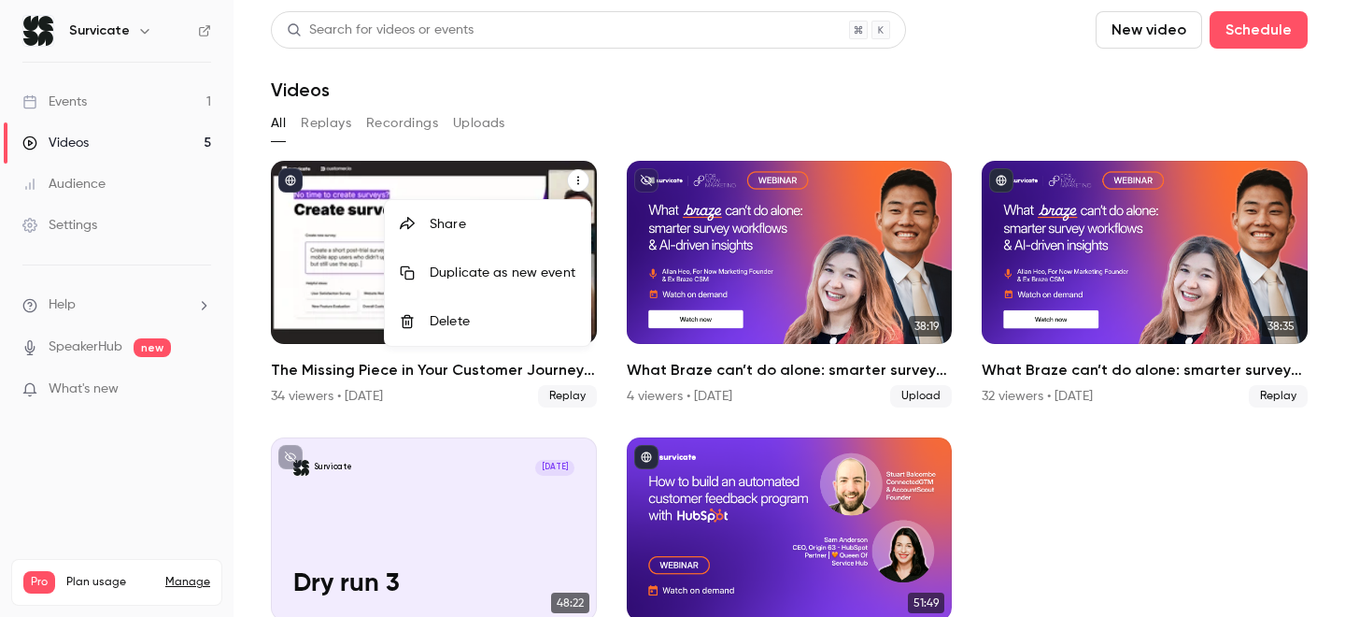
click at [529, 187] on div at bounding box center [672, 308] width 1345 height 617
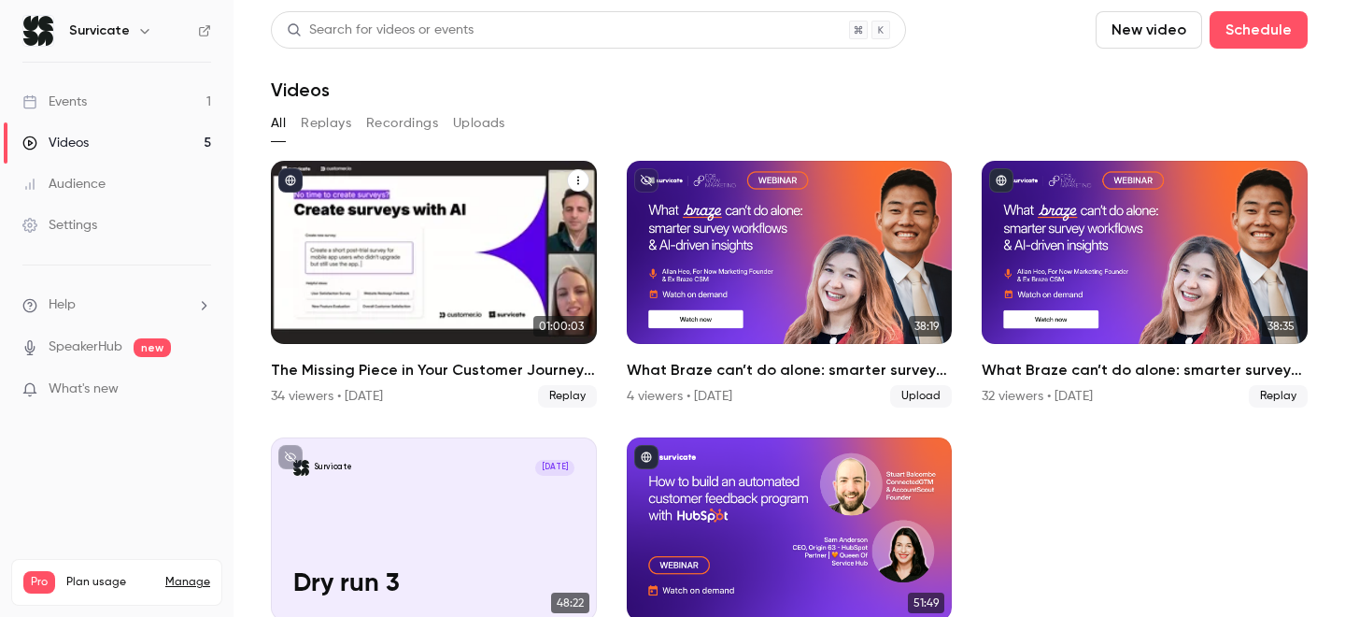
click at [509, 214] on div "The Missing Piece in Your Customer Journey: Zero-party Survey Data" at bounding box center [434, 252] width 326 height 183
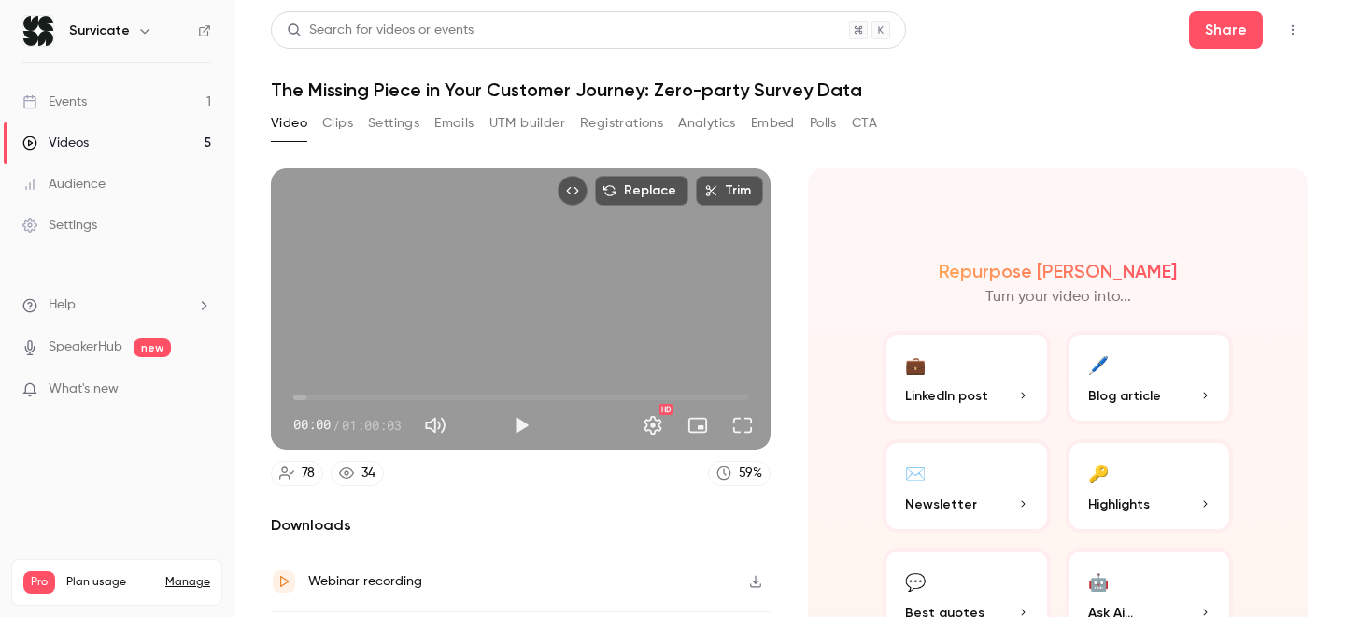
click at [751, 130] on button "Embed" at bounding box center [773, 123] width 44 height 30
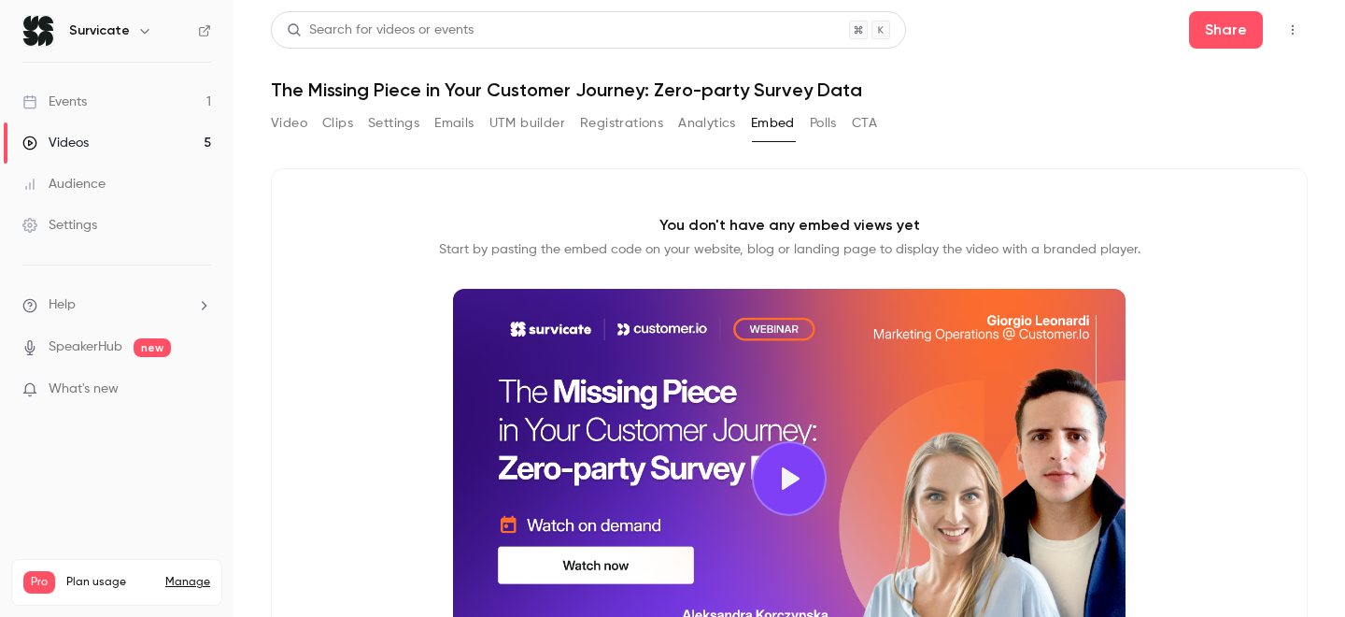
click at [713, 125] on button "Analytics" at bounding box center [707, 123] width 58 height 30
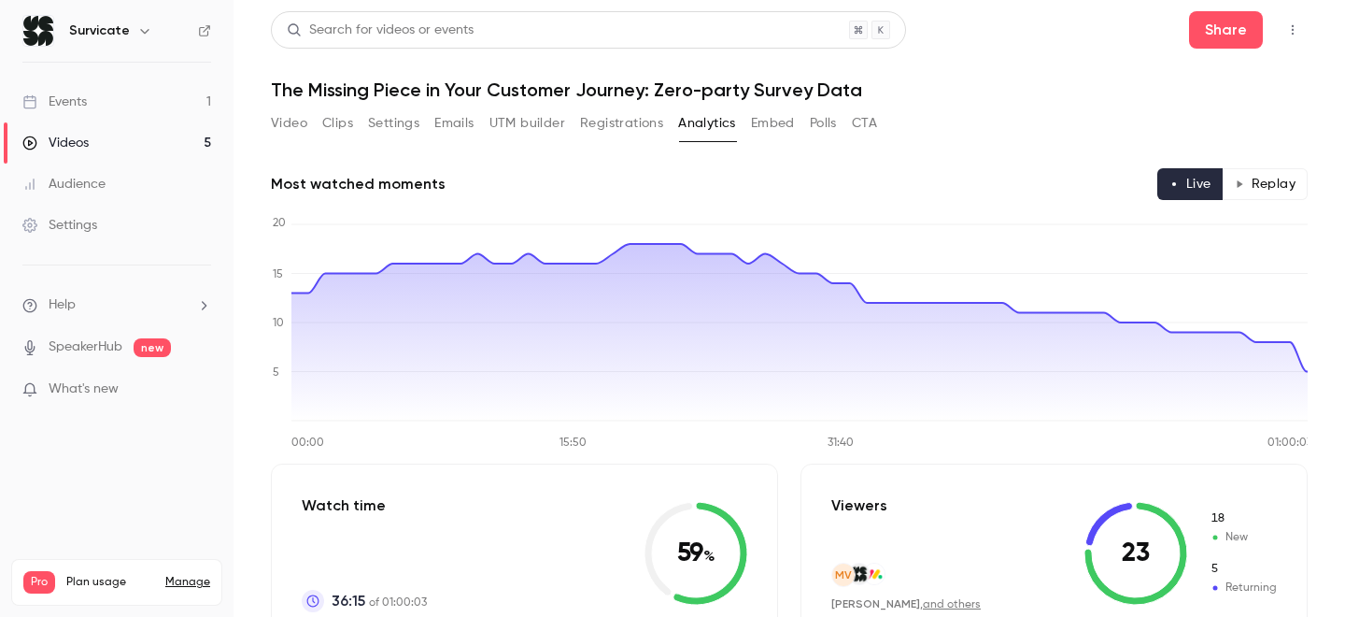
click at [843, 121] on div "Video Clips Settings Emails UTM builder Registrations Analytics Embed Polls CTA" at bounding box center [574, 123] width 606 height 30
click at [869, 122] on button "CTA" at bounding box center [864, 123] width 25 height 30
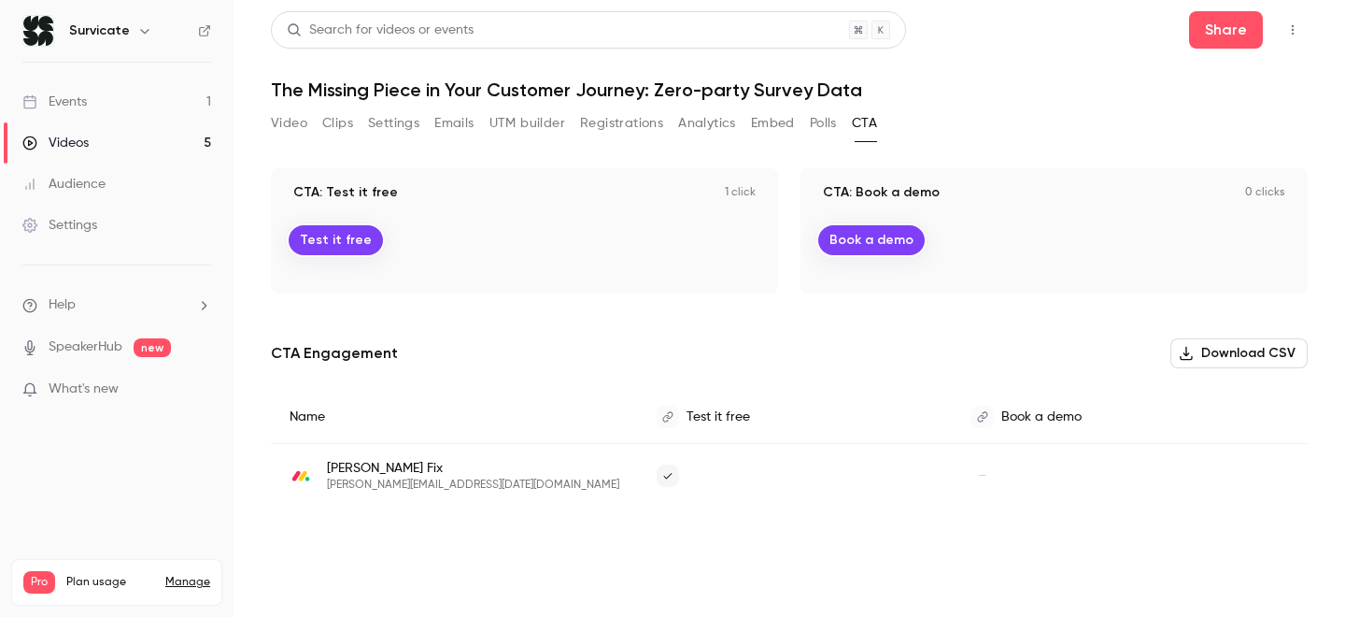
click at [586, 140] on div "Video Clips Settings Emails UTM builder Registrations Analytics Embed Polls CTA" at bounding box center [574, 126] width 606 height 37
click at [588, 130] on button "Registrations" at bounding box center [621, 123] width 83 height 30
